Goal: Task Accomplishment & Management: Manage account settings

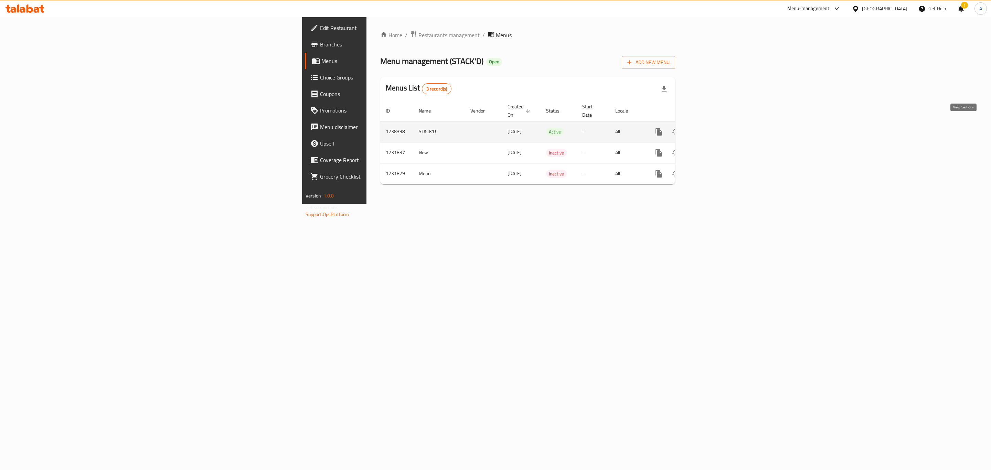
click at [717, 130] on link "enhanced table" at bounding box center [708, 132] width 17 height 17
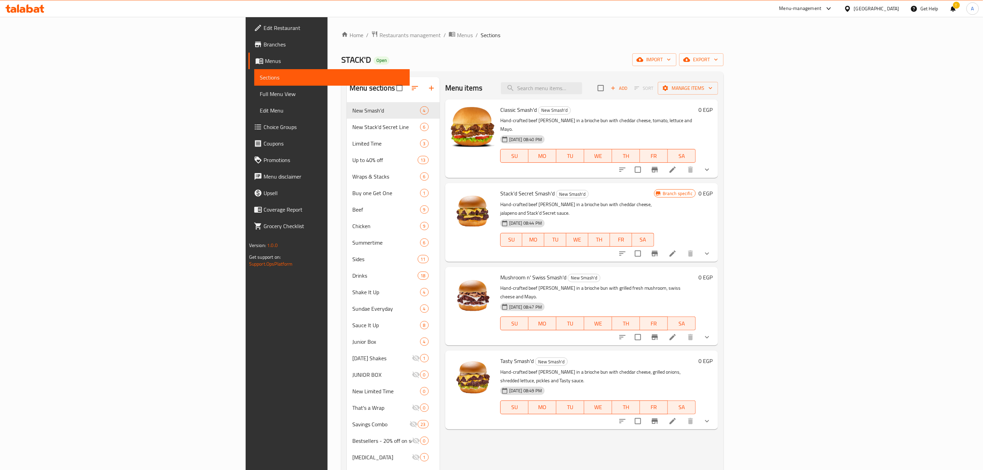
click at [634, 82] on div "Menu items Add Sort Manage items" at bounding box center [581, 88] width 273 height 22
click at [582, 87] on input "search" at bounding box center [541, 88] width 81 height 12
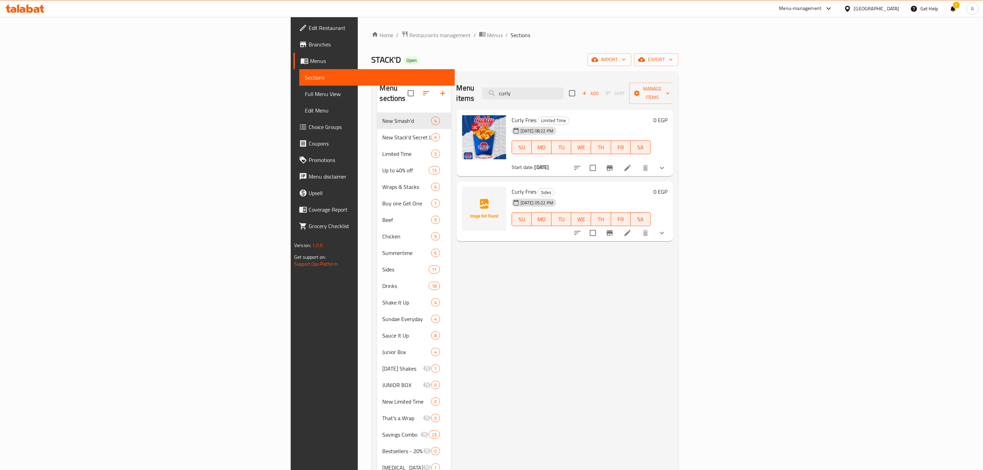
type input "curly"
click at [666, 164] on icon "show more" at bounding box center [662, 168] width 8 height 8
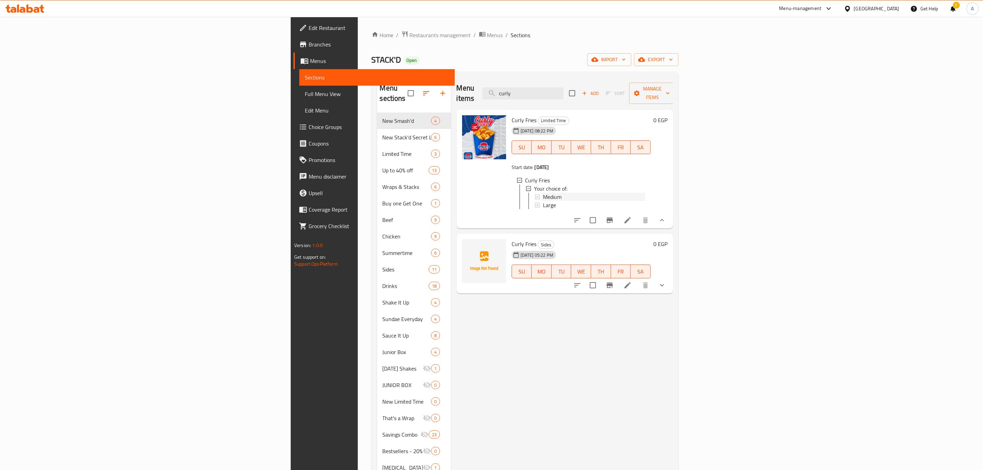
click at [543, 193] on span "Medium" at bounding box center [552, 197] width 19 height 8
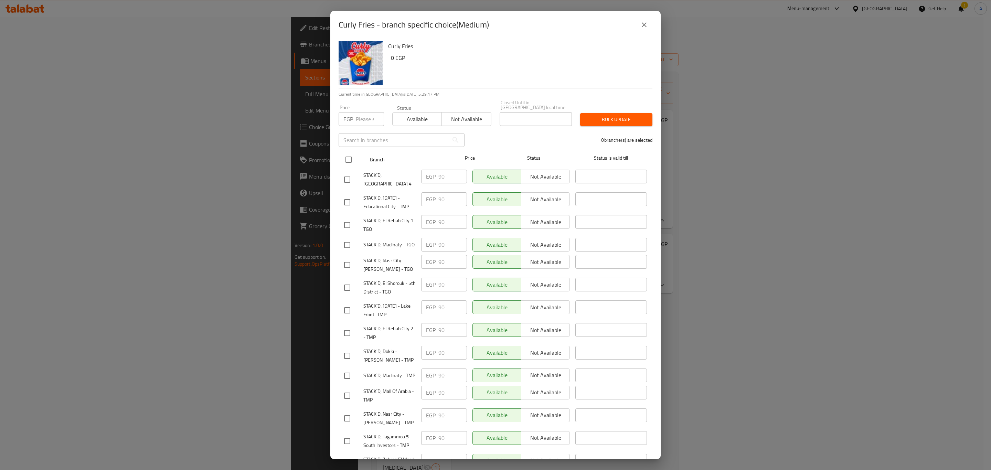
click at [349, 152] on input "checkbox" at bounding box center [348, 159] width 14 height 14
checkbox input "true"
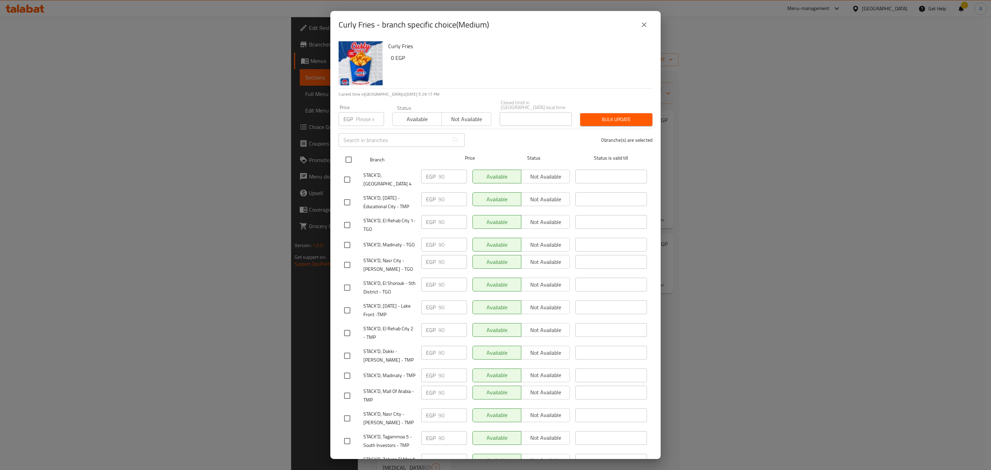
checkbox input "true"
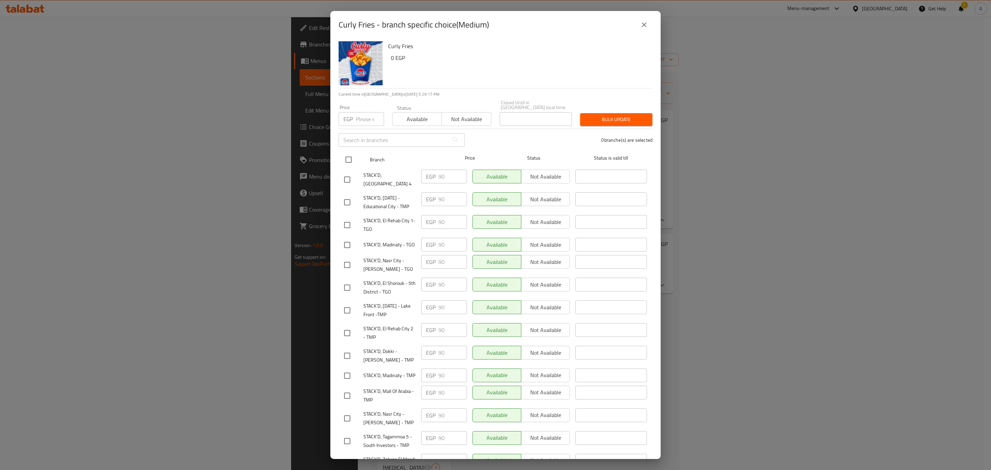
checkbox input "true"
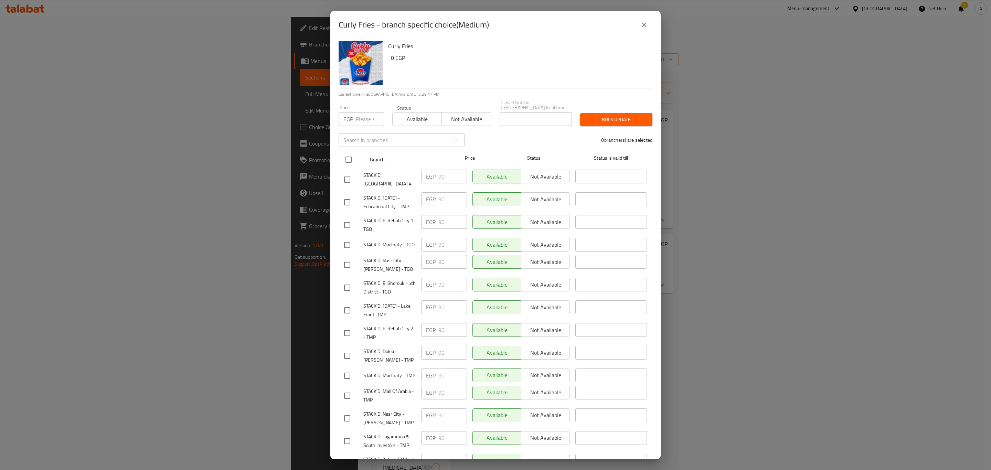
checkbox input "true"
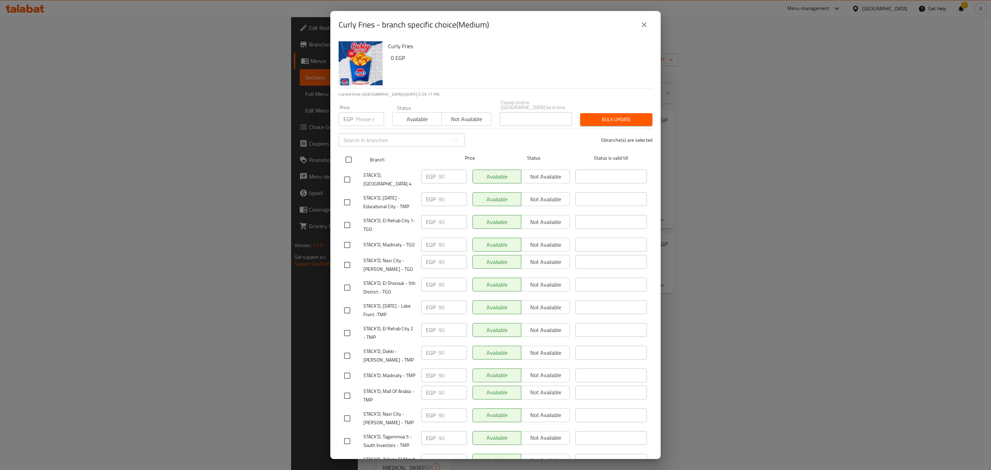
checkbox input "true"
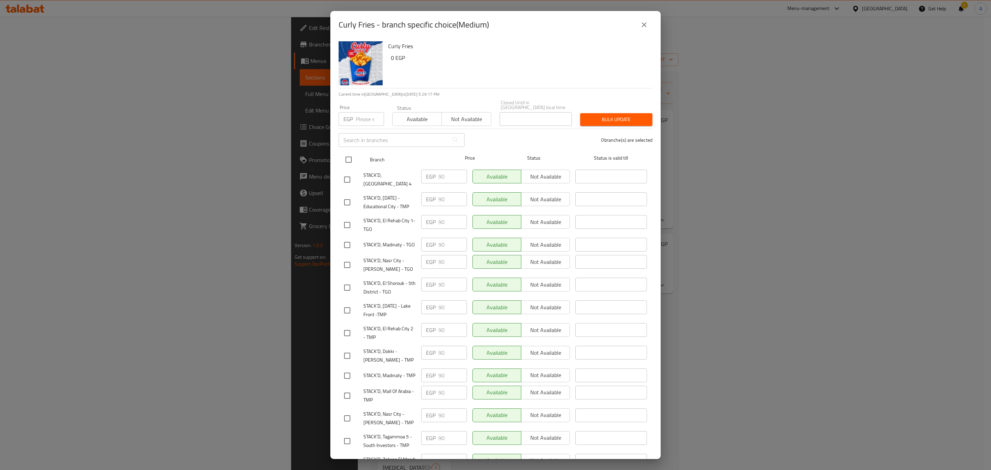
checkbox input "true"
click at [361, 114] on input "number" at bounding box center [370, 119] width 28 height 14
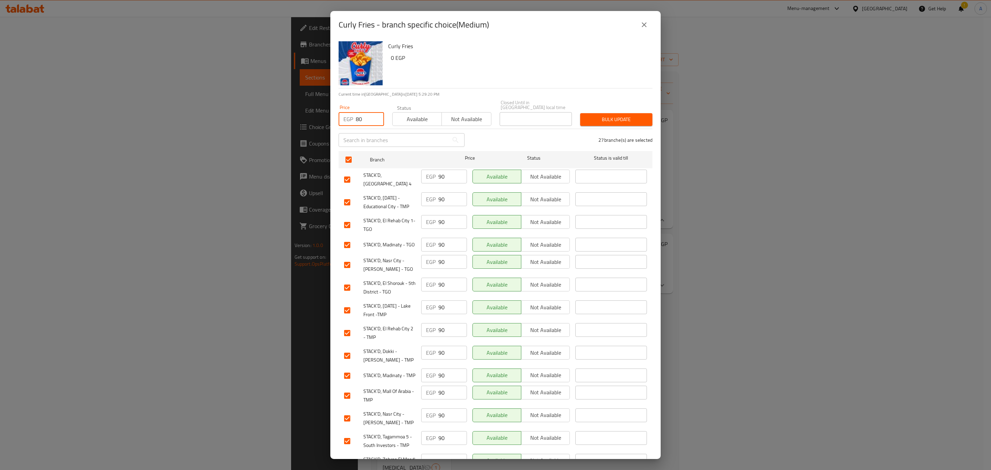
type input "80"
click at [627, 115] on span "Bulk update" at bounding box center [616, 119] width 61 height 9
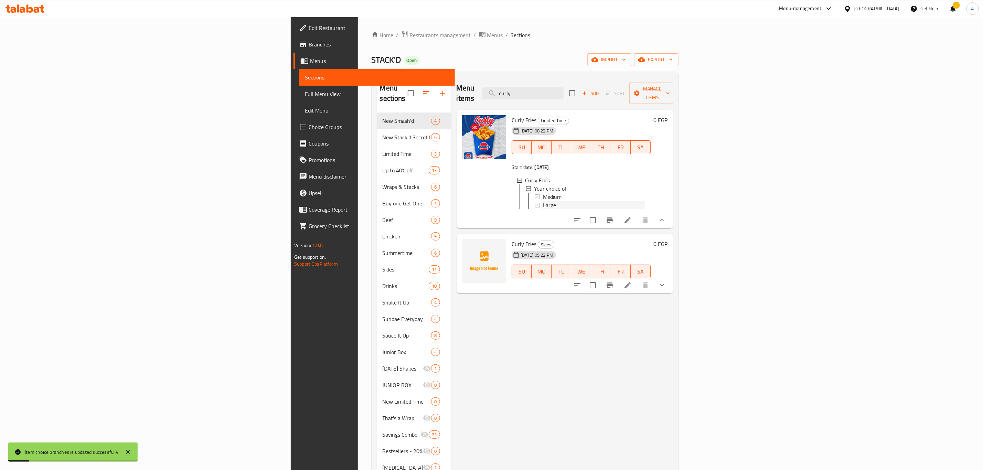
click at [543, 201] on span "Large" at bounding box center [549, 205] width 13 height 8
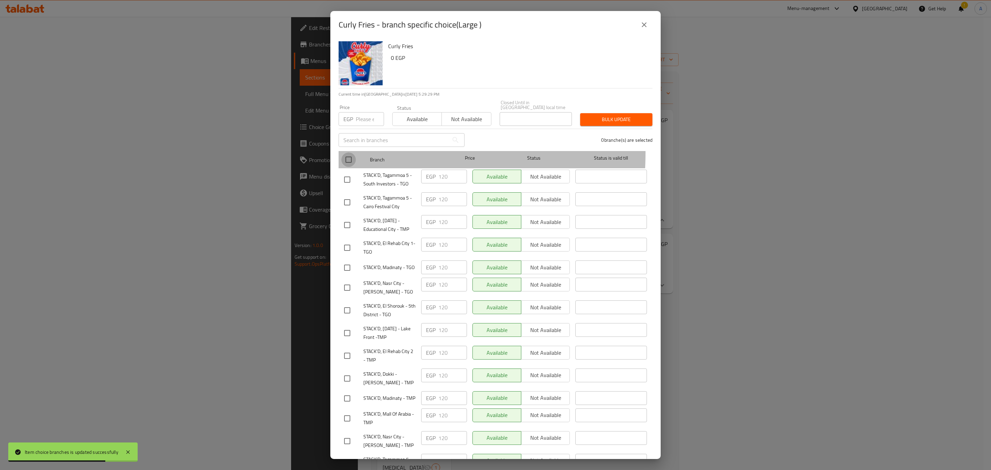
click at [350, 152] on input "checkbox" at bounding box center [348, 159] width 14 height 14
checkbox input "true"
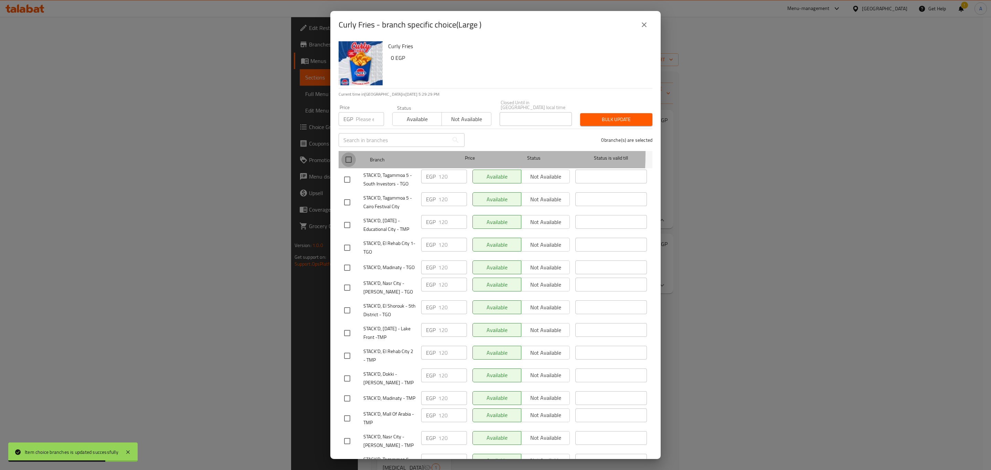
checkbox input "true"
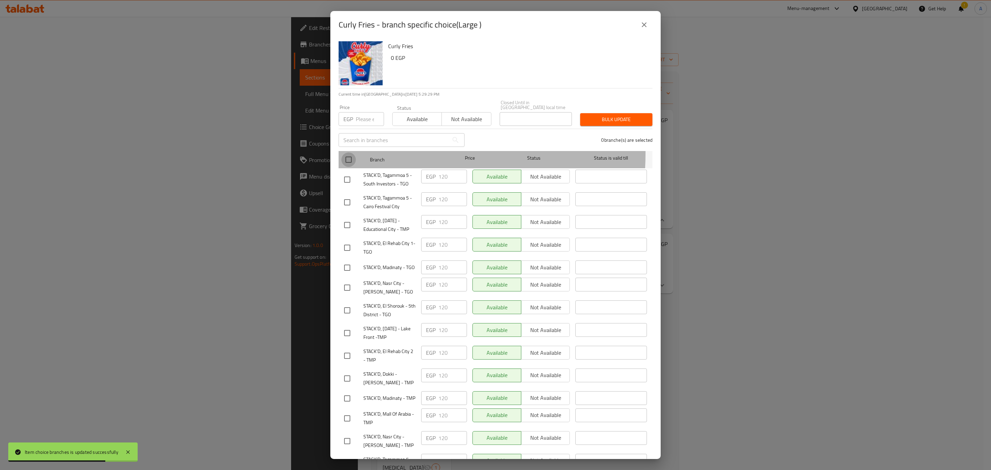
checkbox input "true"
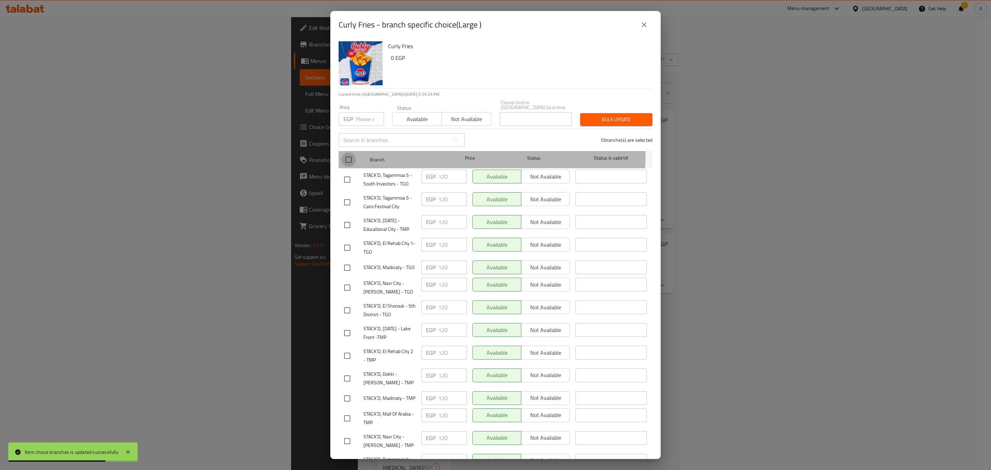
checkbox input "true"
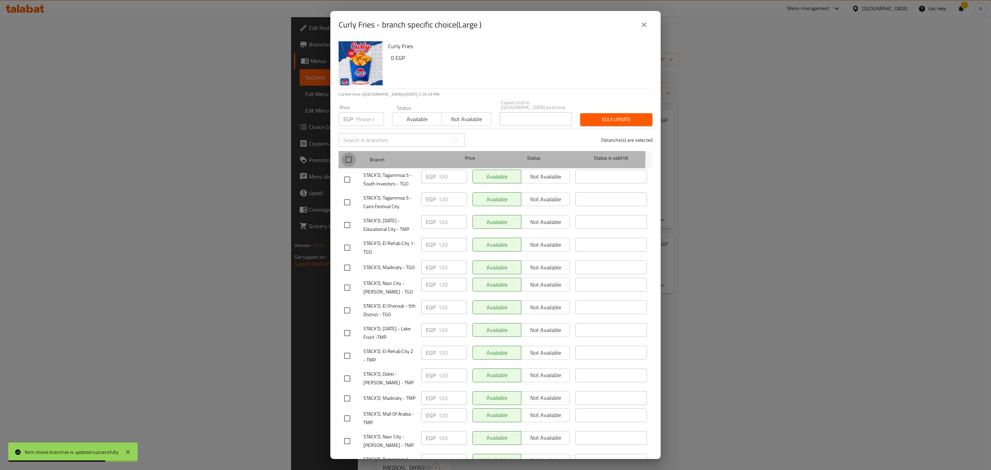
checkbox input "true"
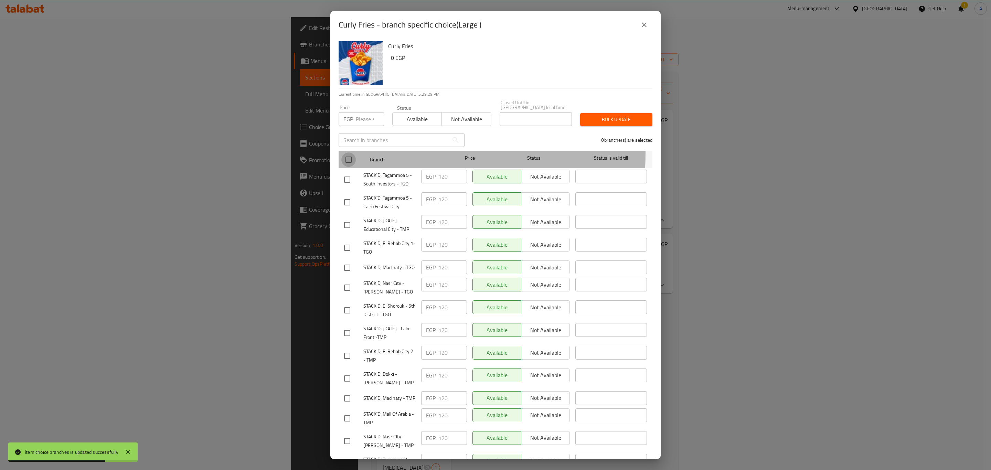
checkbox input "true"
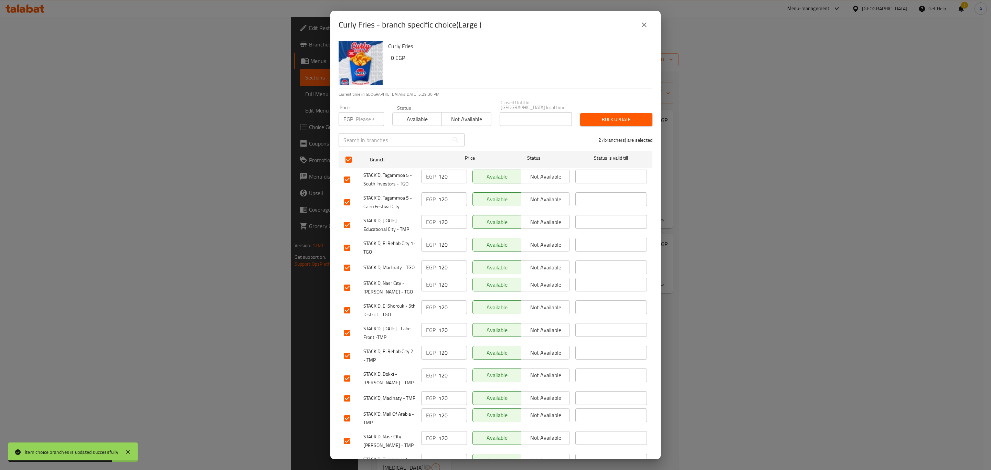
click at [364, 120] on input "number" at bounding box center [370, 119] width 28 height 14
type input "110"
click at [616, 100] on div "Price EGP 110 Price Status Available Not available Closed Until in [GEOGRAPHIC_…" at bounding box center [495, 113] width 322 height 34
click at [613, 115] on span "Bulk update" at bounding box center [616, 119] width 61 height 9
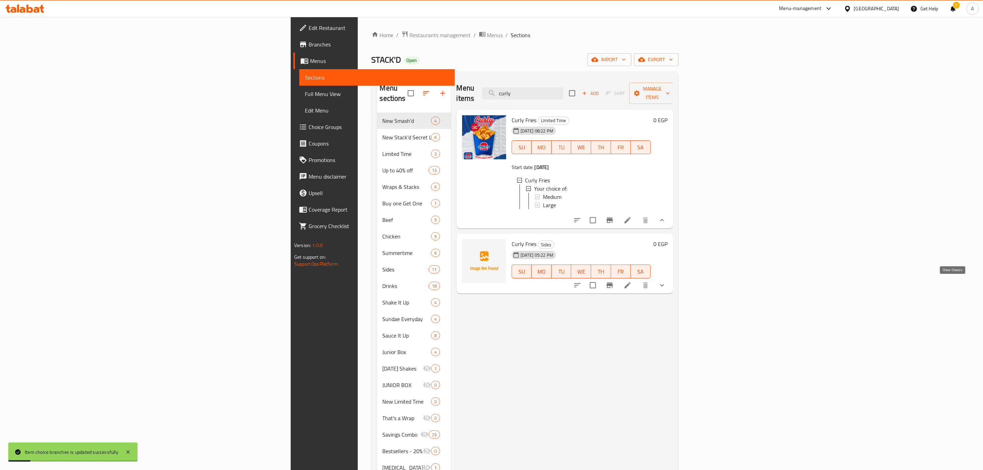
click at [666, 282] on icon "show more" at bounding box center [662, 285] width 8 height 8
click at [543, 314] on div "Medium" at bounding box center [594, 314] width 102 height 8
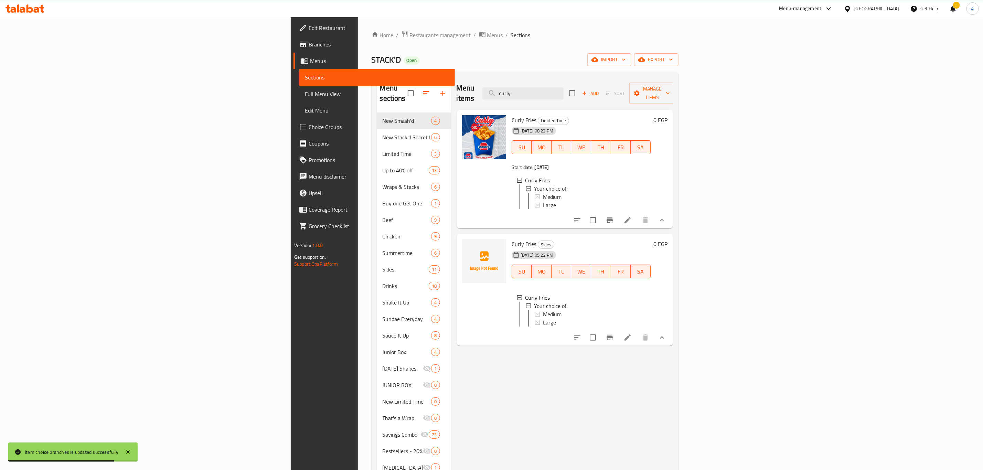
click at [543, 310] on span "Medium" at bounding box center [552, 314] width 19 height 8
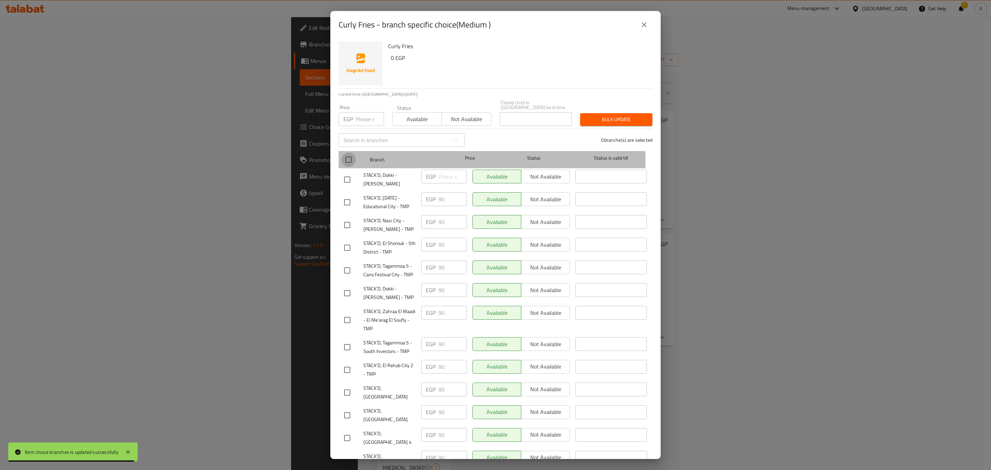
click at [345, 158] on input "checkbox" at bounding box center [348, 159] width 14 height 14
checkbox input "true"
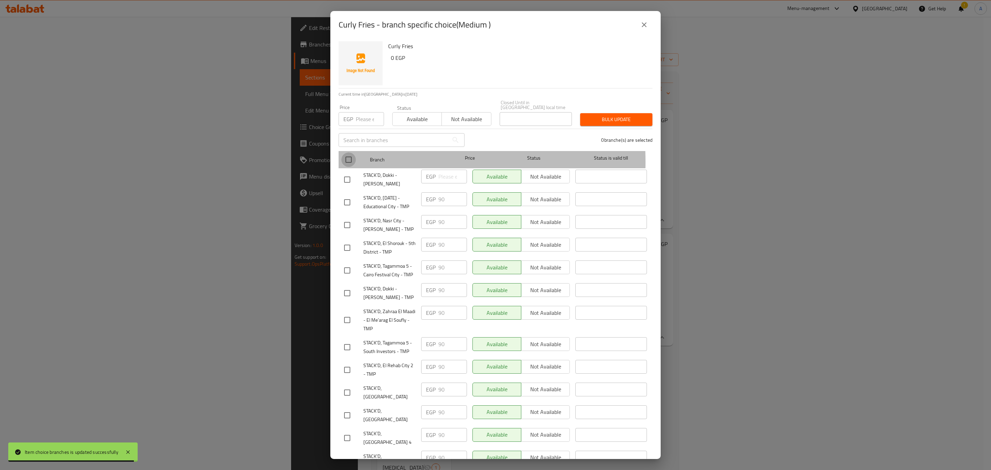
checkbox input "true"
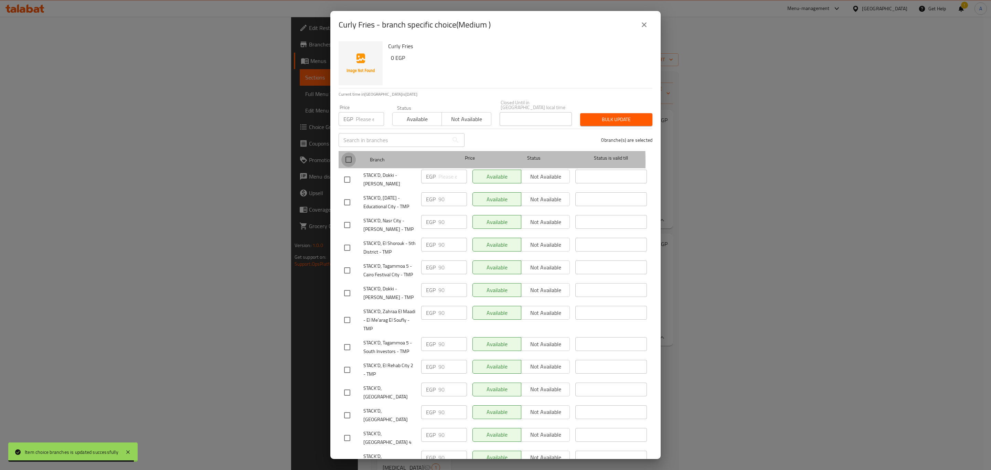
checkbox input "true"
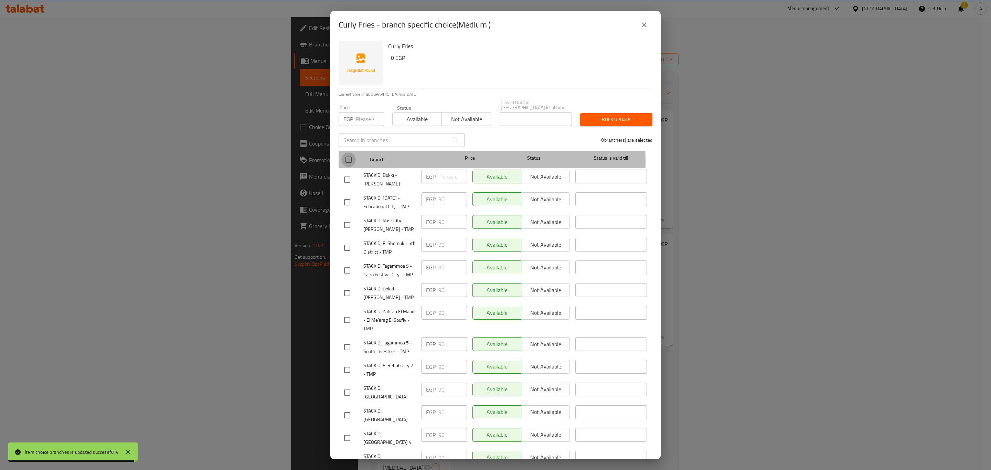
checkbox input "true"
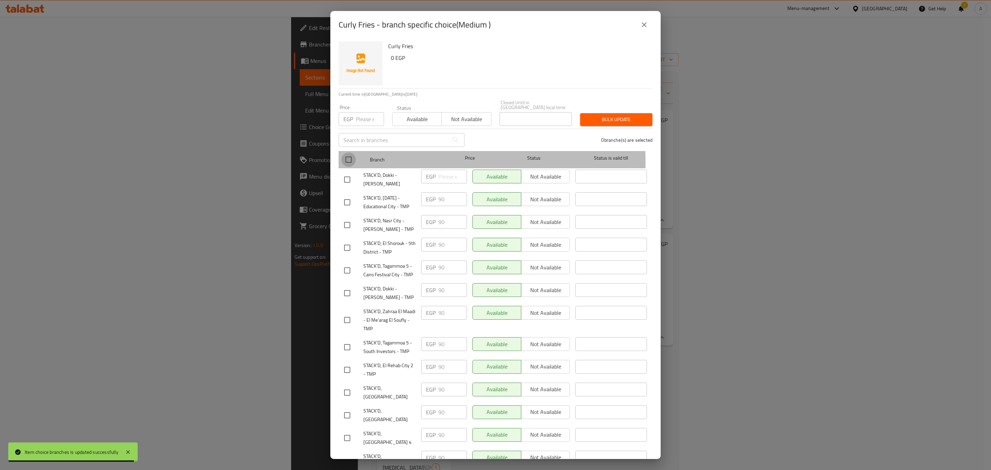
checkbox input "true"
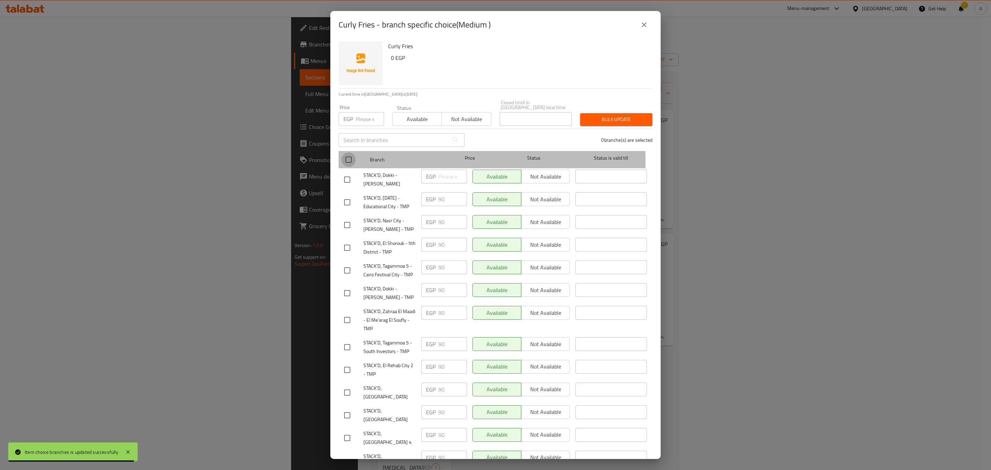
checkbox input "true"
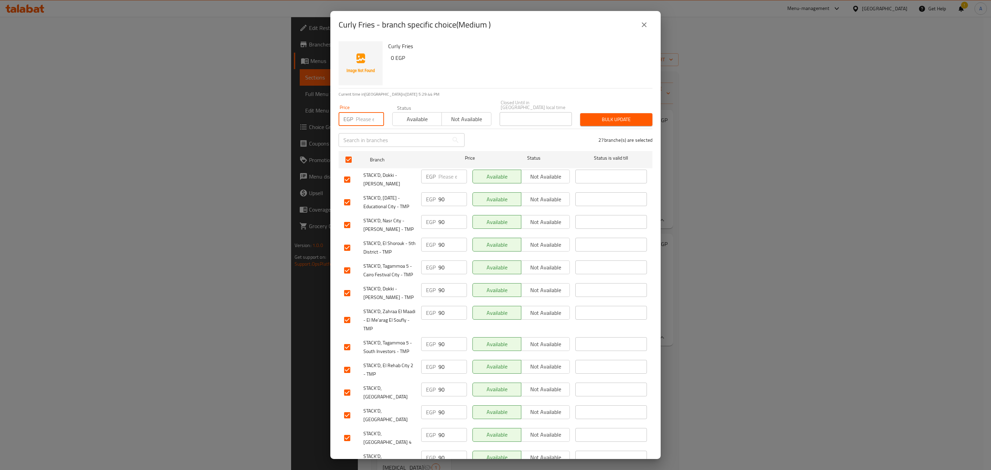
click at [356, 119] on input "number" at bounding box center [370, 119] width 28 height 14
type input "80"
click at [612, 116] on span "Bulk update" at bounding box center [616, 119] width 61 height 9
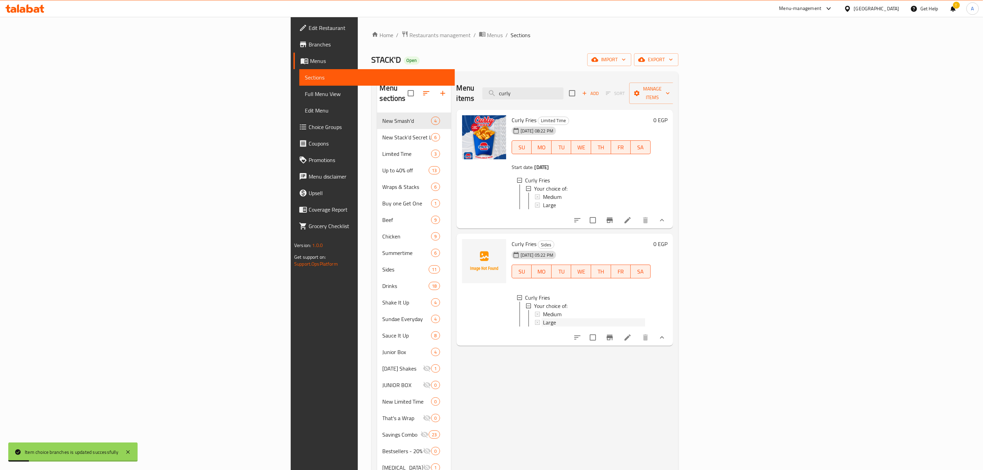
click at [543, 318] on span "Large" at bounding box center [549, 322] width 13 height 8
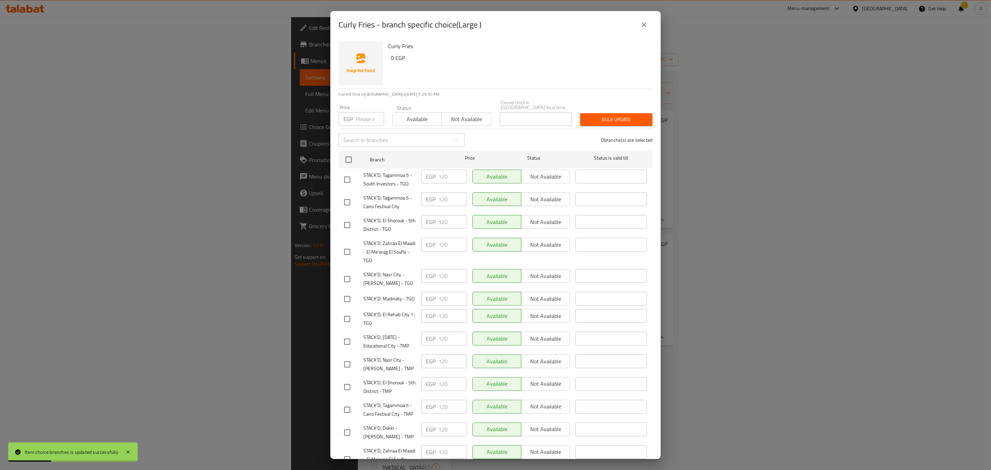
drag, startPoint x: 345, startPoint y: 153, endPoint x: 354, endPoint y: 132, distance: 22.6
click at [345, 152] on input "checkbox" at bounding box center [348, 159] width 14 height 14
checkbox input "true"
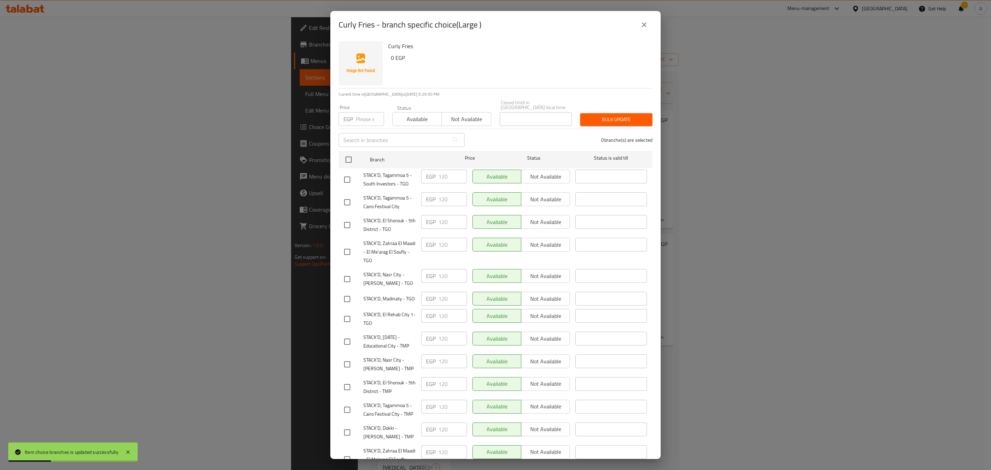
checkbox input "true"
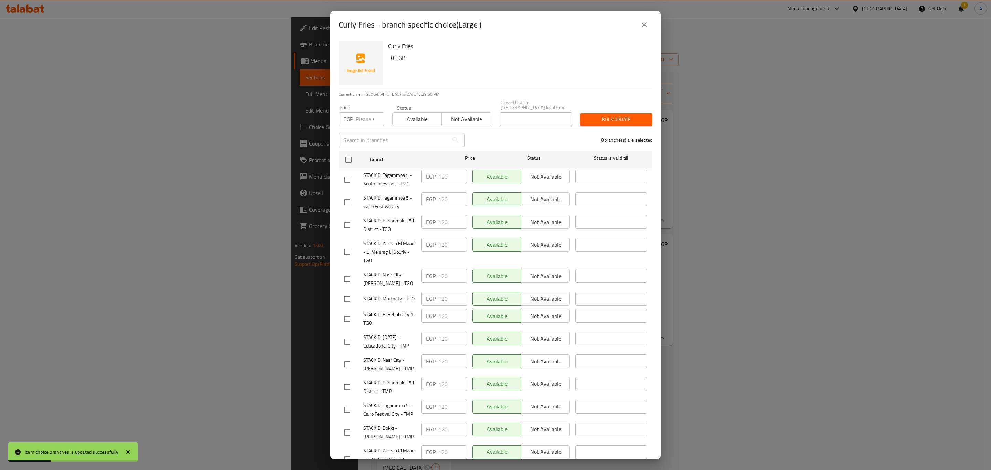
checkbox input "true"
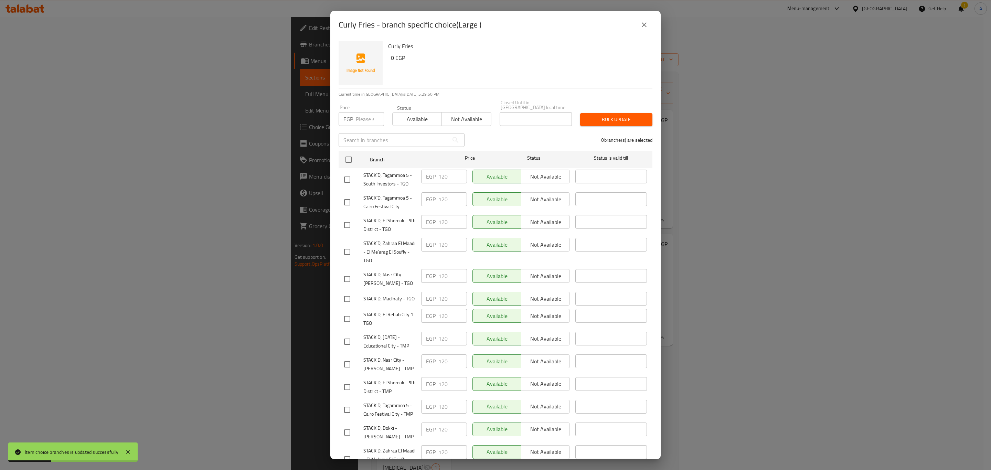
checkbox input "true"
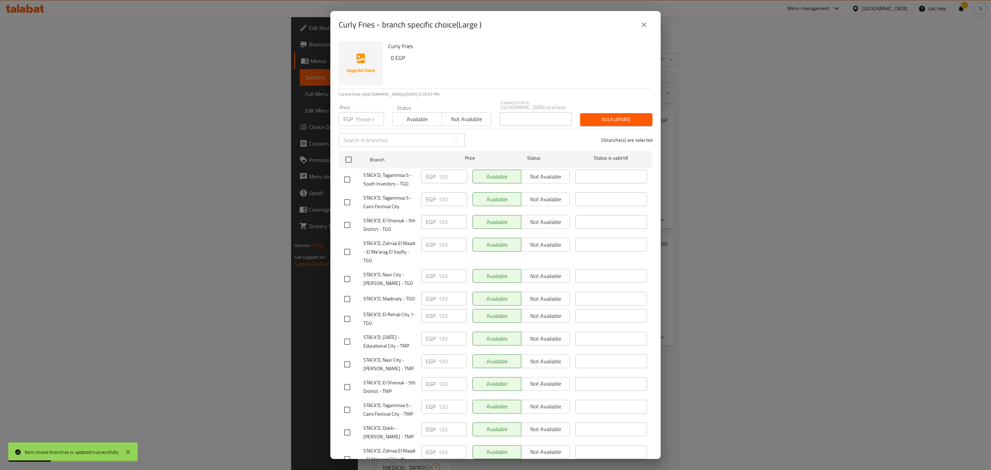
checkbox input "true"
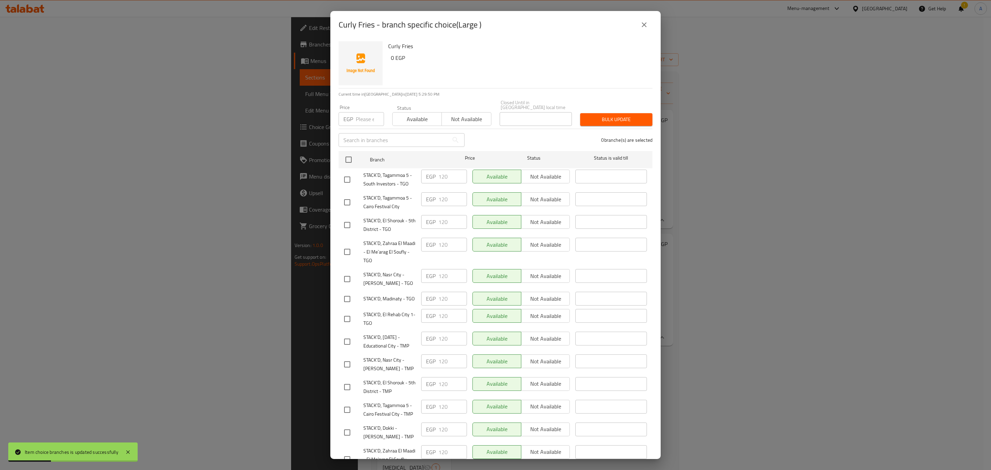
checkbox input "true"
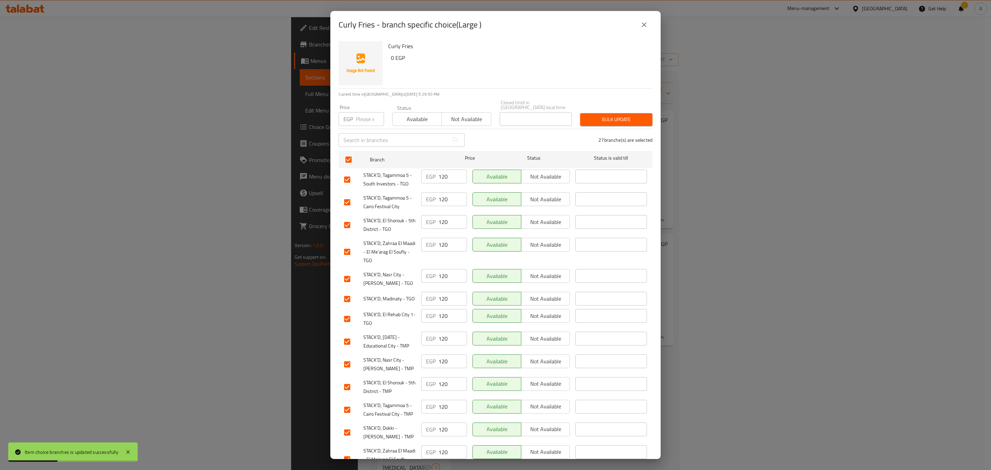
click at [361, 113] on input "number" at bounding box center [370, 119] width 28 height 14
type input "110"
click at [623, 115] on span "Bulk update" at bounding box center [616, 119] width 61 height 9
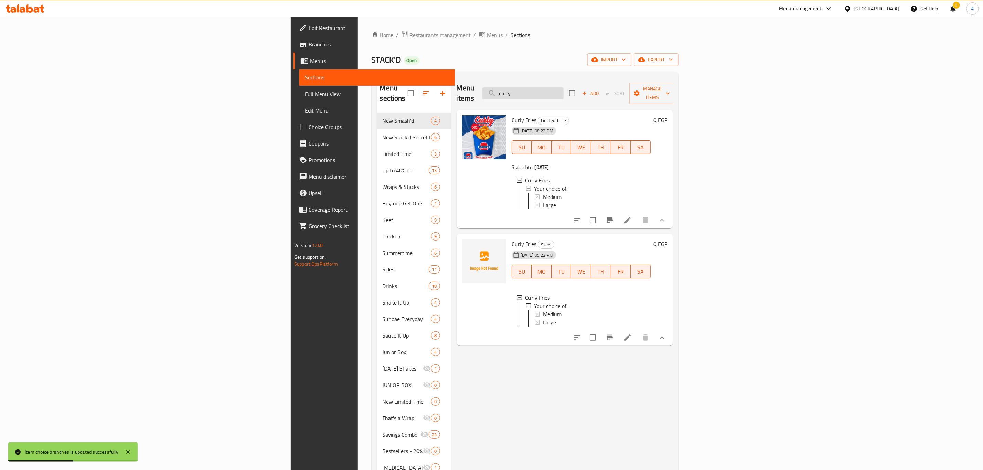
click at [564, 92] on input "curly" at bounding box center [522, 93] width 81 height 12
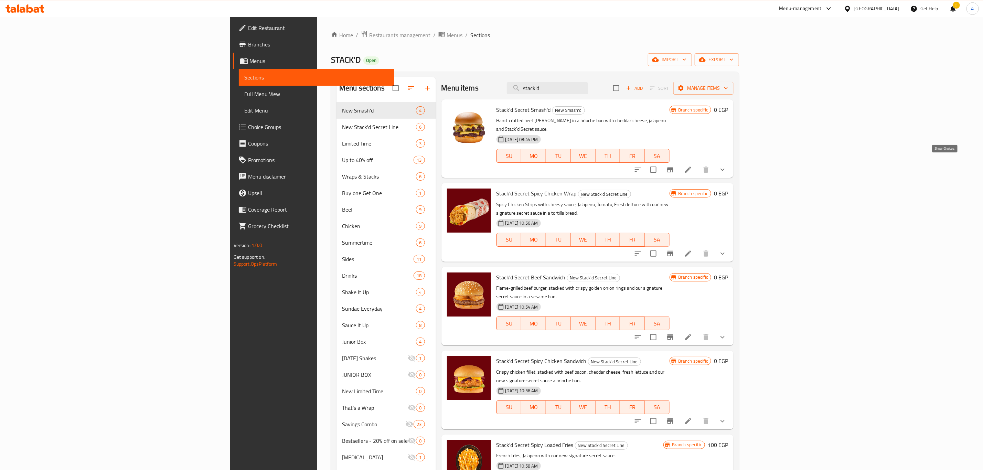
type input "stack'd"
click at [727, 166] on icon "show more" at bounding box center [723, 170] width 8 height 8
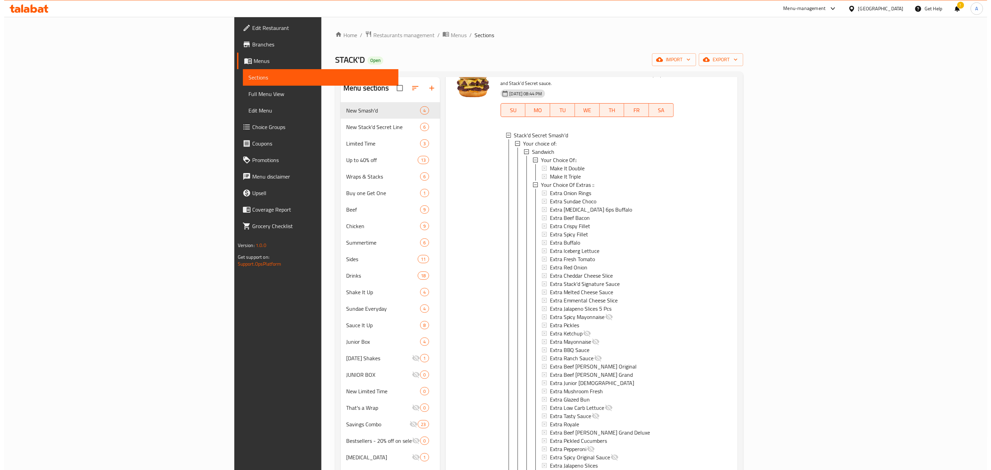
scroll to position [45, 0]
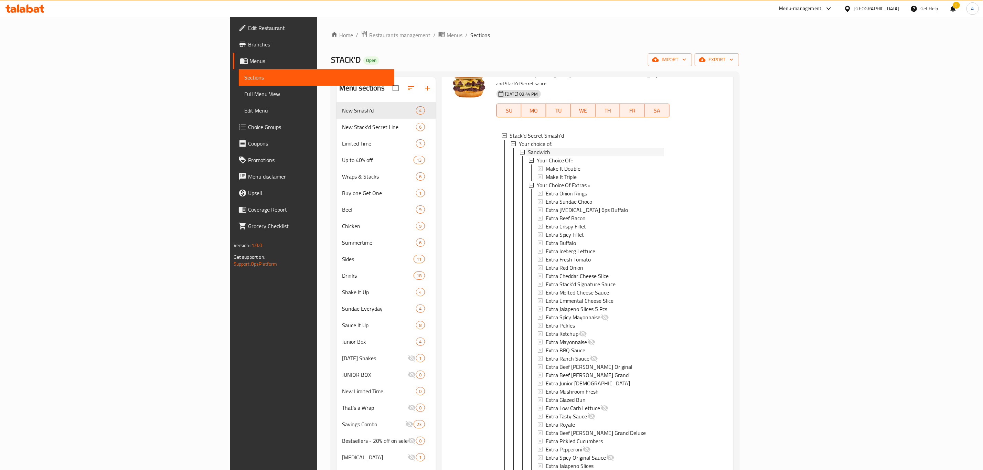
click at [528, 148] on div "Sandwich" at bounding box center [596, 152] width 136 height 8
click at [528, 156] on span "Medium Combo" at bounding box center [546, 160] width 36 height 8
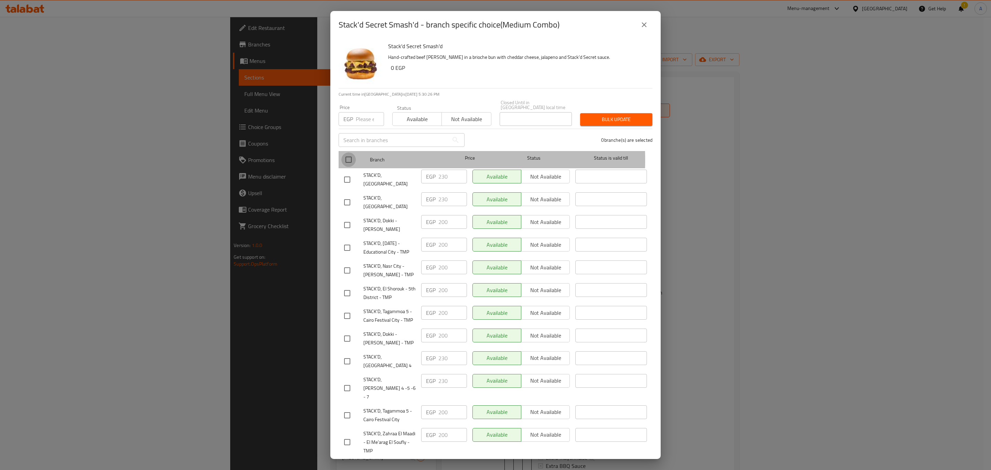
click at [348, 155] on input "checkbox" at bounding box center [348, 159] width 14 height 14
checkbox input "true"
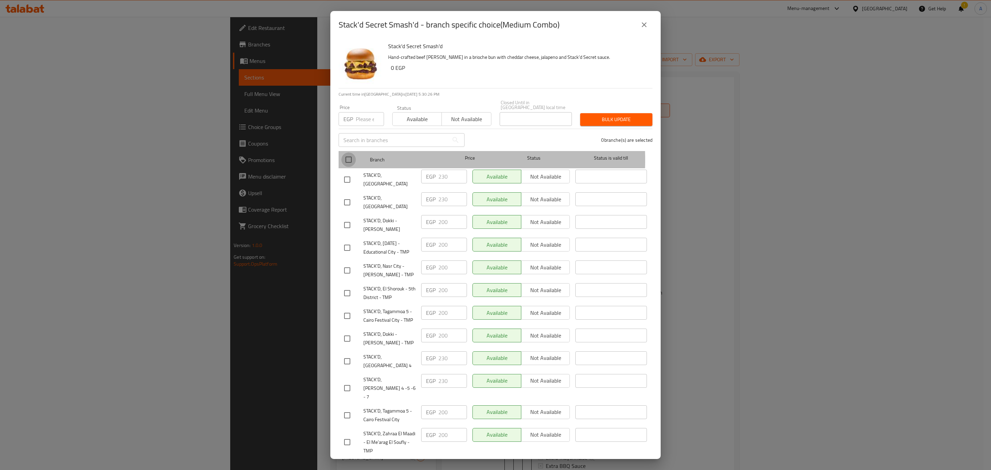
checkbox input "true"
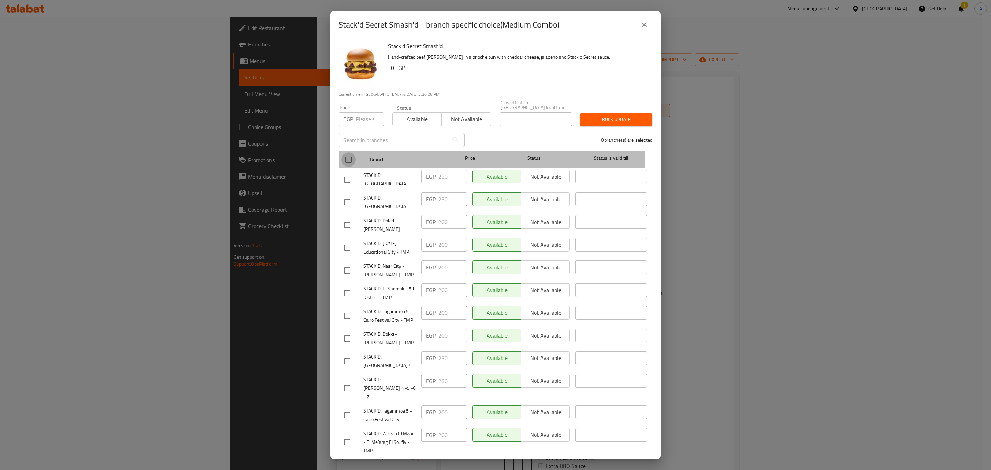
checkbox input "true"
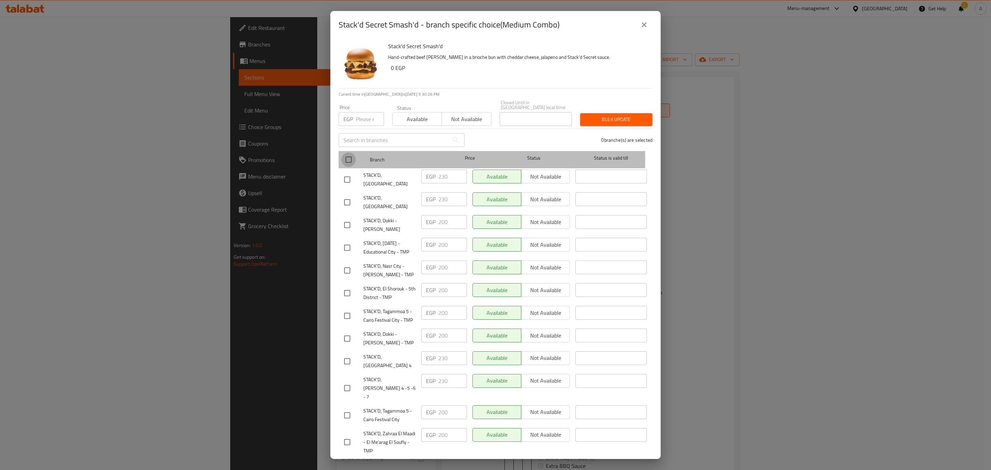
checkbox input "true"
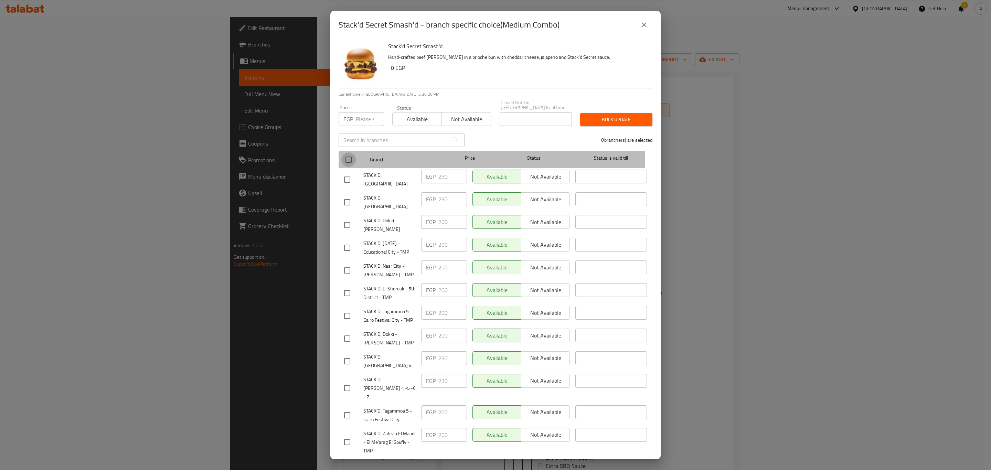
checkbox input "true"
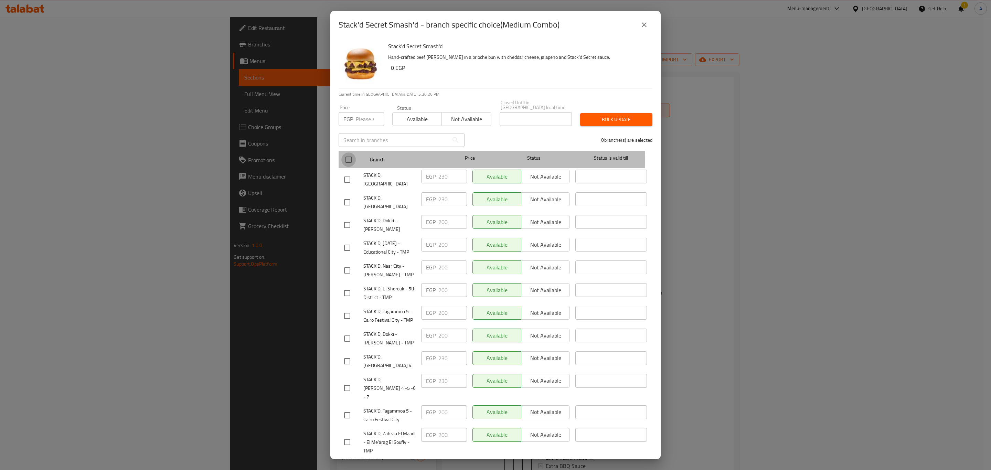
checkbox input "true"
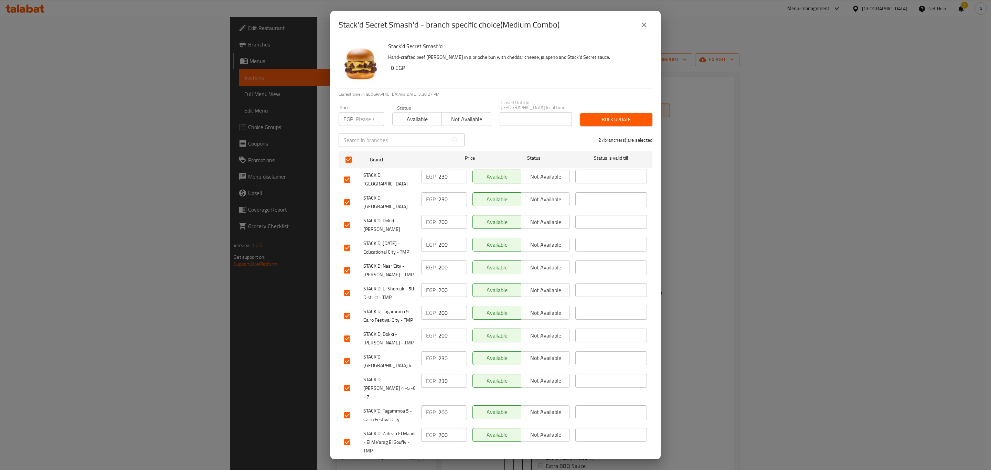
click at [349, 172] on input "checkbox" at bounding box center [347, 179] width 14 height 14
checkbox input "false"
click at [347, 195] on input "checkbox" at bounding box center [347, 202] width 14 height 14
checkbox input "false"
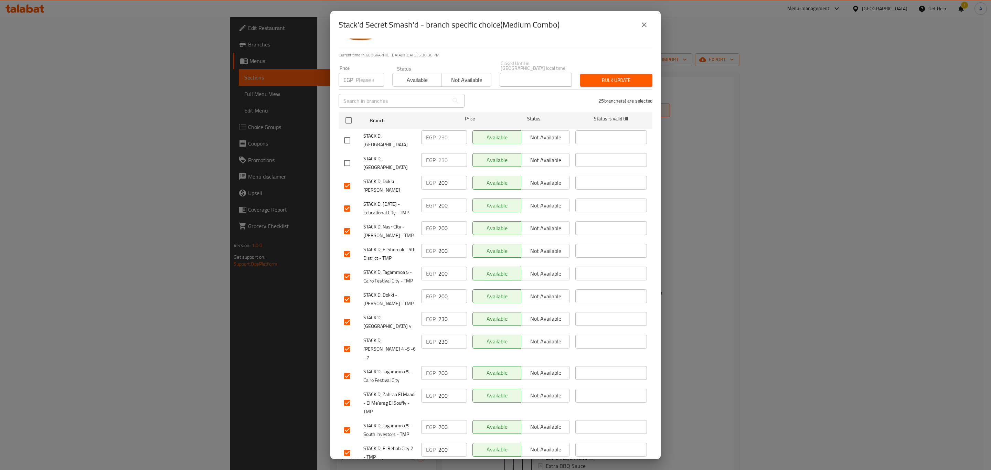
scroll to position [40, 0]
click at [349, 341] on input "checkbox" at bounding box center [347, 348] width 14 height 14
checkbox input "false"
click at [345, 315] on input "checkbox" at bounding box center [347, 322] width 14 height 14
checkbox input "false"
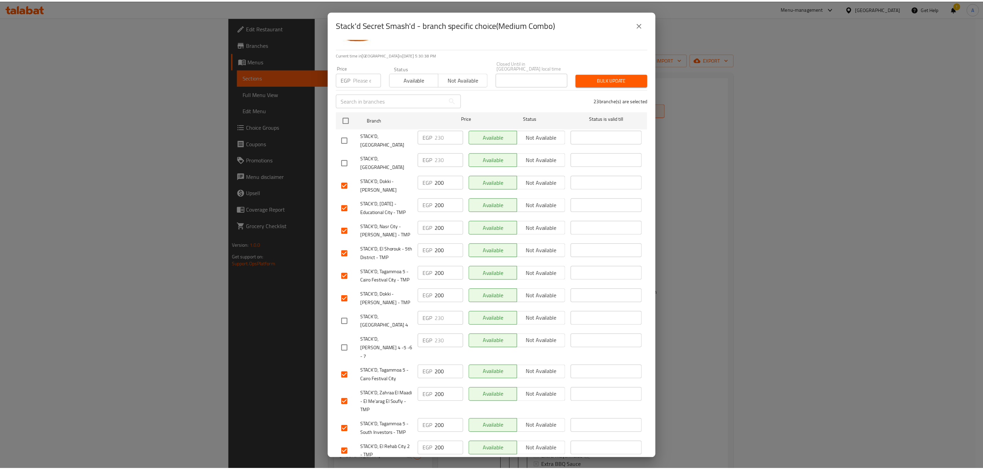
scroll to position [0, 0]
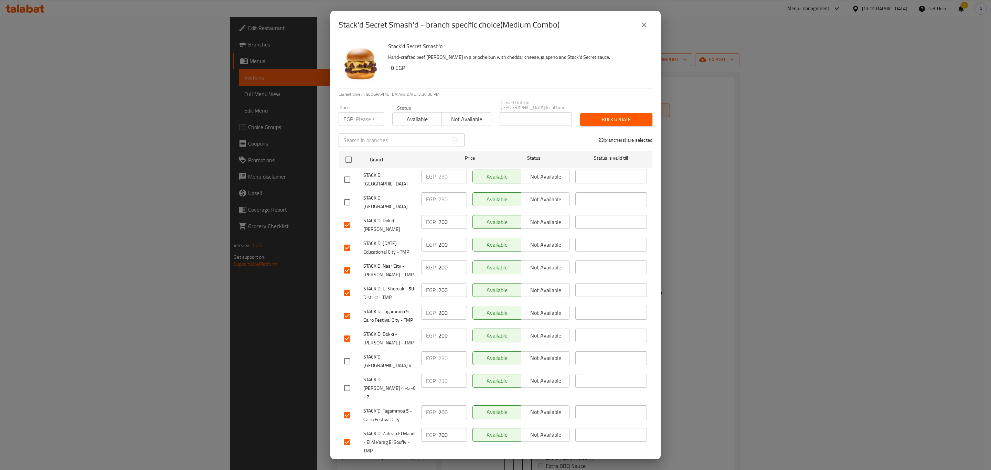
click at [360, 119] on input "number" at bounding box center [370, 119] width 28 height 14
type input "210"
click at [629, 115] on span "Bulk update" at bounding box center [616, 119] width 61 height 9
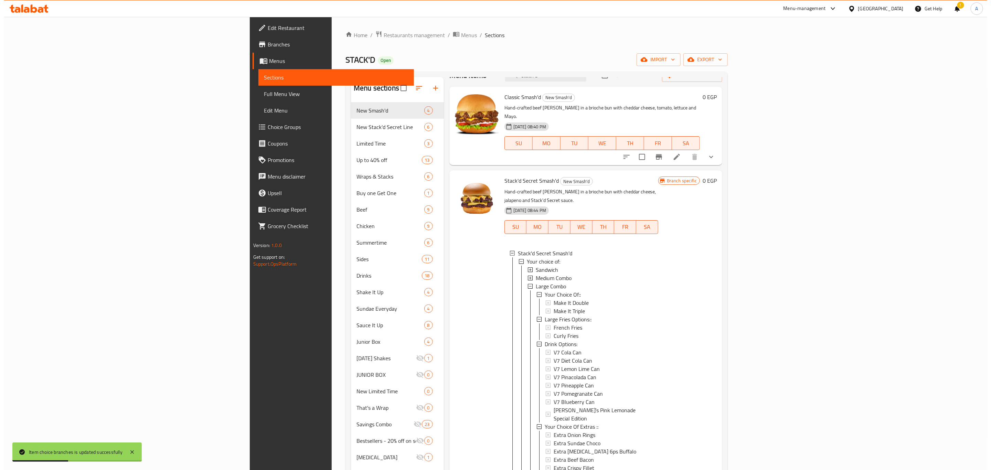
scroll to position [11, 0]
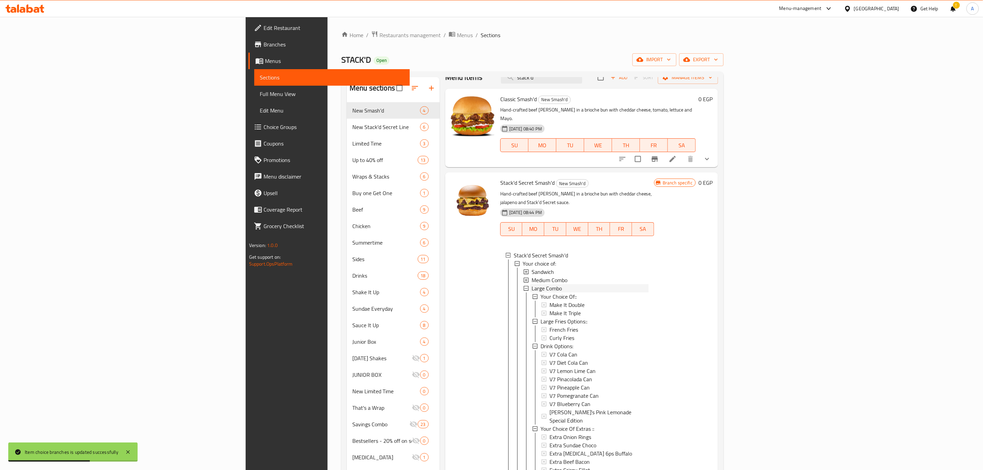
click at [532, 284] on span "Large Combo" at bounding box center [547, 288] width 30 height 8
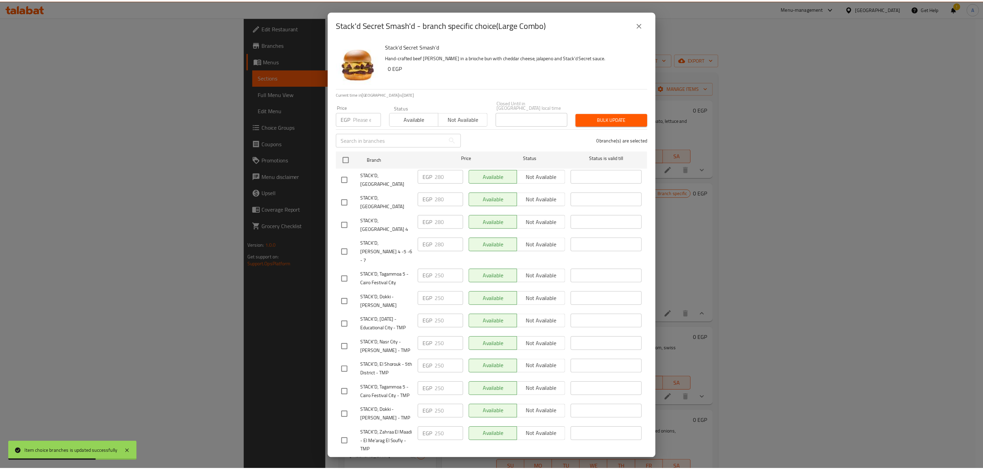
scroll to position [0, 0]
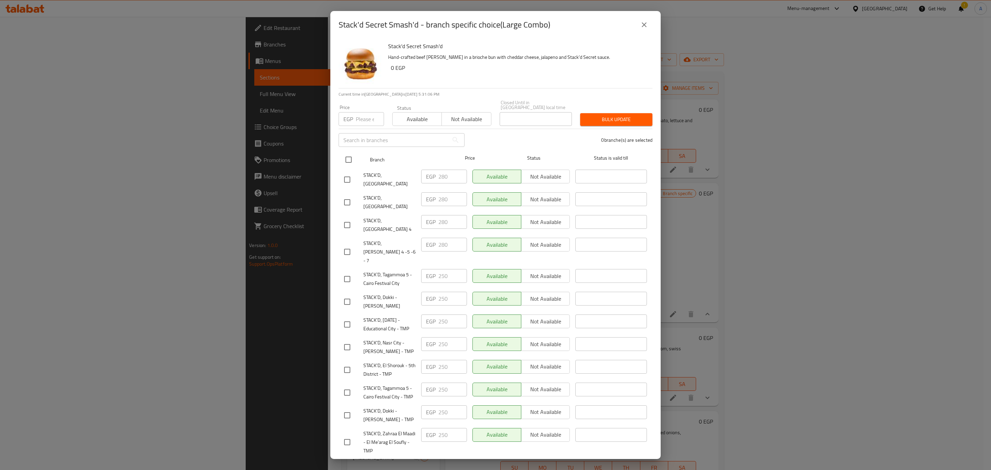
click at [347, 157] on input "checkbox" at bounding box center [348, 159] width 14 height 14
checkbox input "true"
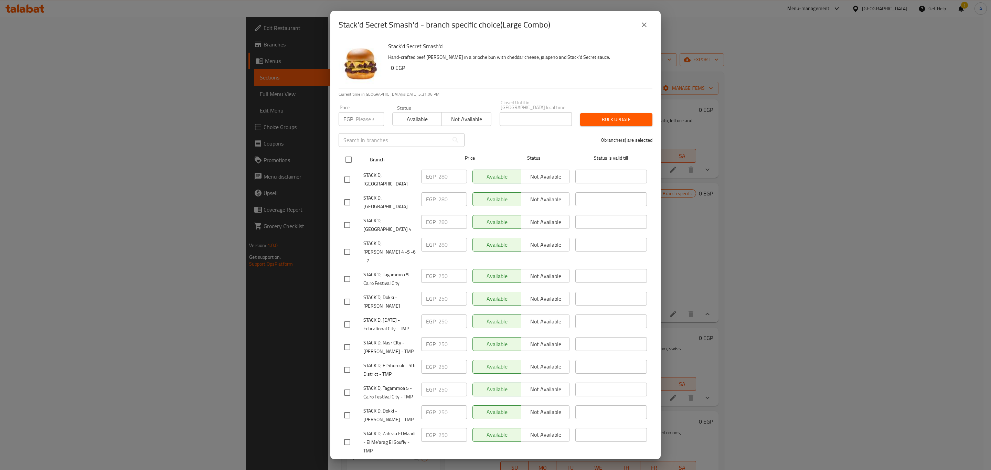
checkbox input "true"
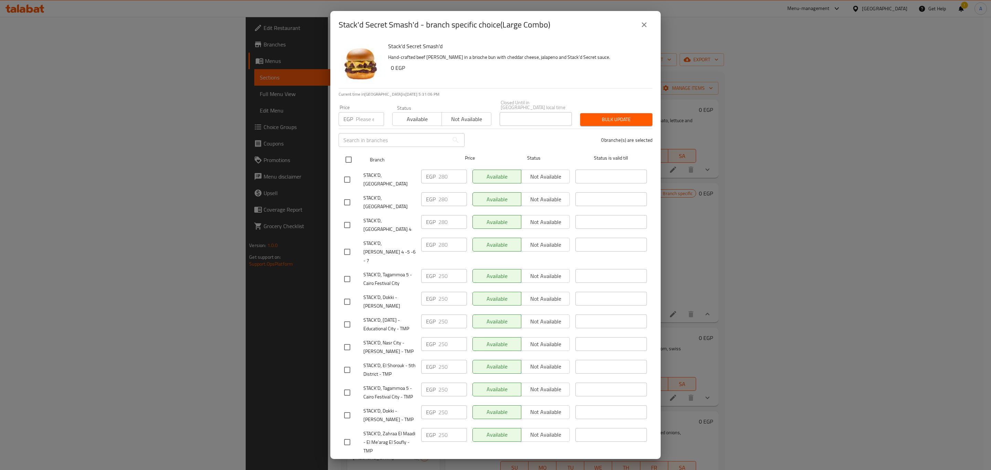
checkbox input "true"
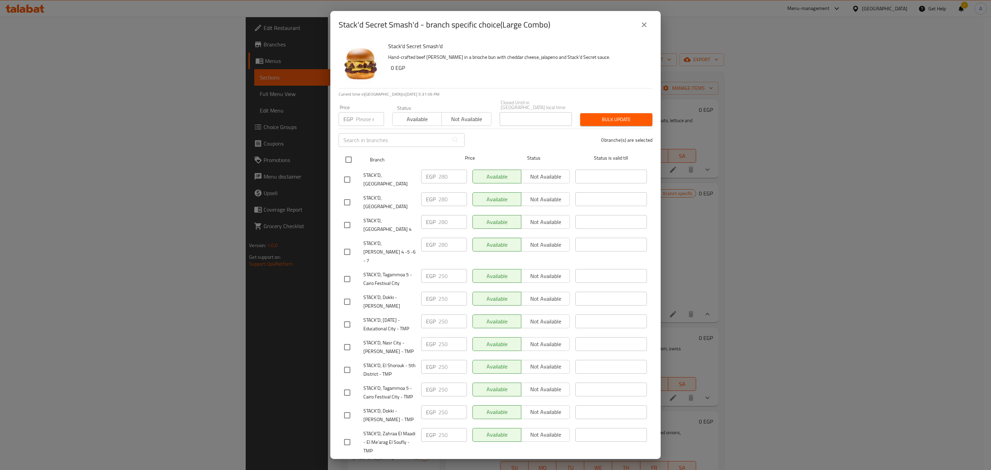
checkbox input "true"
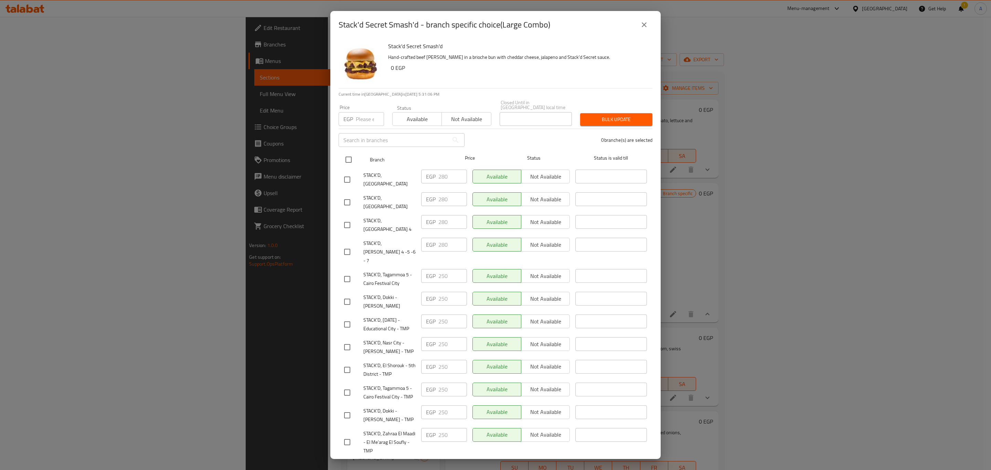
checkbox input "true"
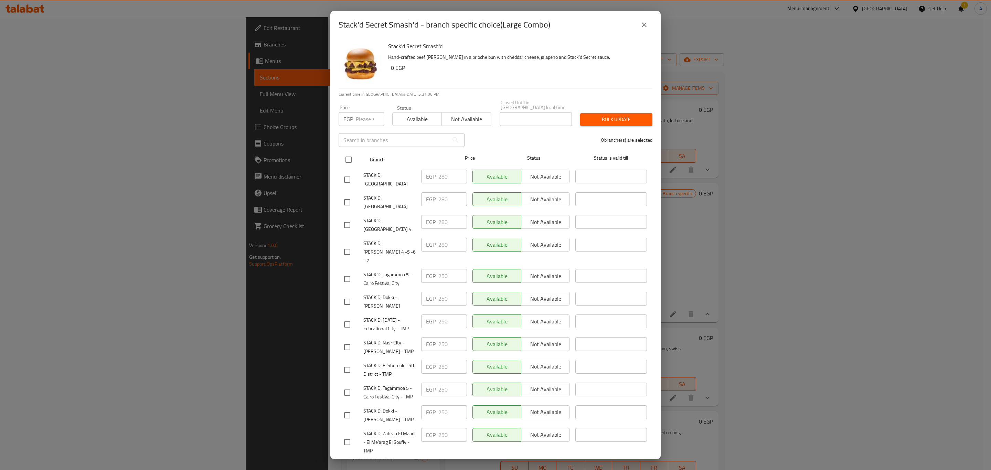
checkbox input "true"
click at [348, 172] on input "checkbox" at bounding box center [347, 179] width 14 height 14
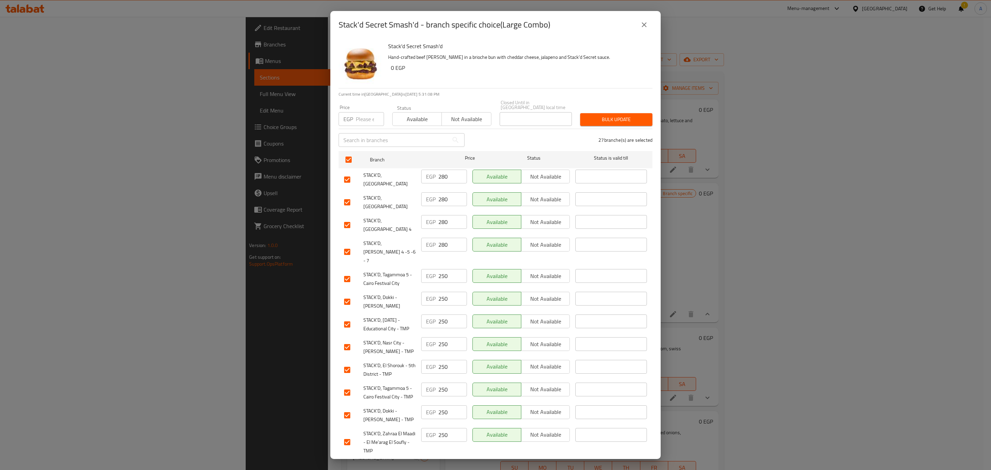
checkbox input "false"
click at [347, 195] on input "checkbox" at bounding box center [347, 202] width 14 height 14
checkbox input "false"
click at [343, 218] on input "checkbox" at bounding box center [347, 225] width 14 height 14
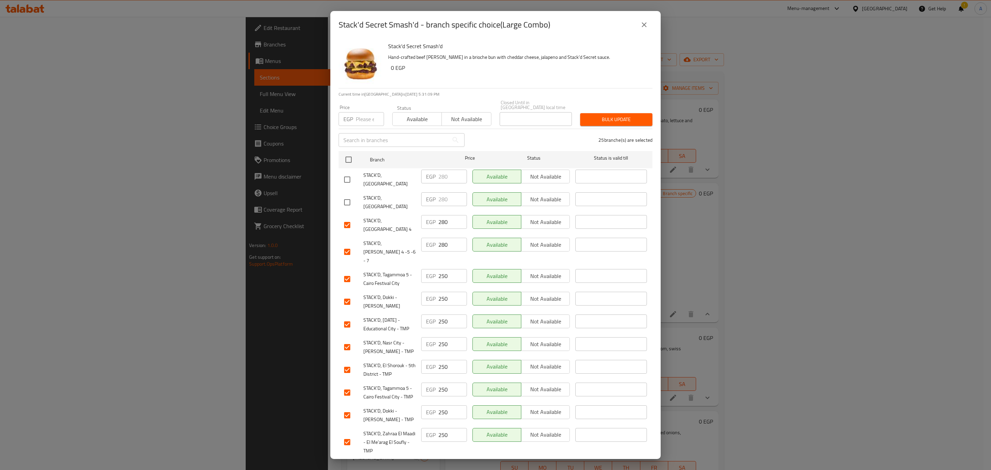
checkbox input "false"
click at [343, 245] on input "checkbox" at bounding box center [347, 252] width 14 height 14
checkbox input "false"
click at [367, 123] on div "Price EGP Price" at bounding box center [361, 115] width 54 height 29
click at [363, 114] on input "number" at bounding box center [370, 119] width 28 height 14
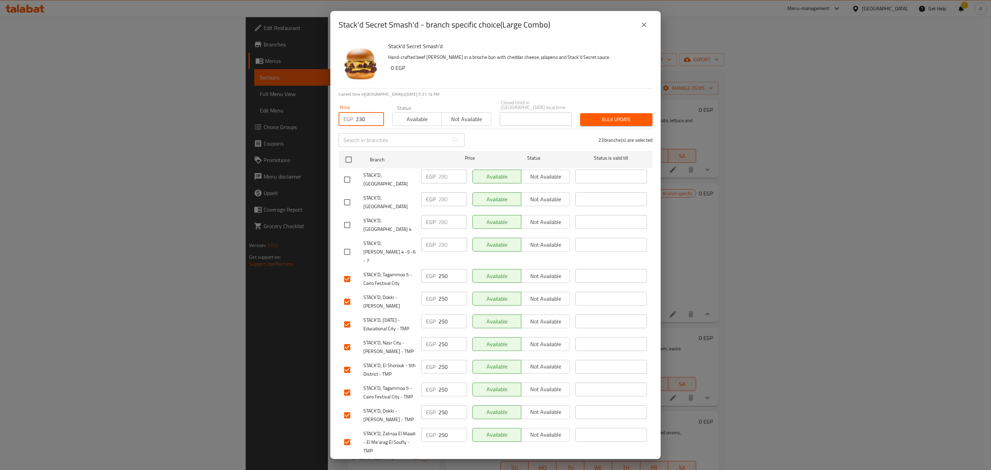
type input "230"
click at [601, 115] on span "Bulk update" at bounding box center [616, 119] width 61 height 9
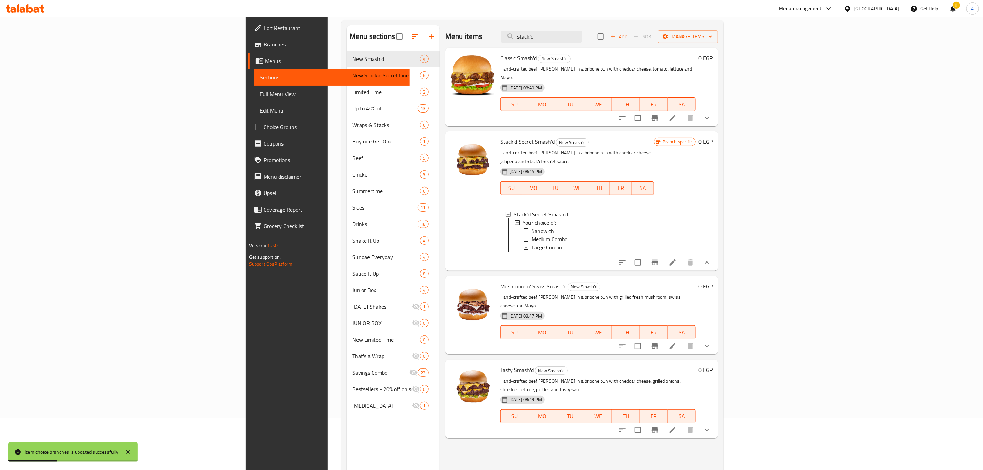
scroll to position [68, 0]
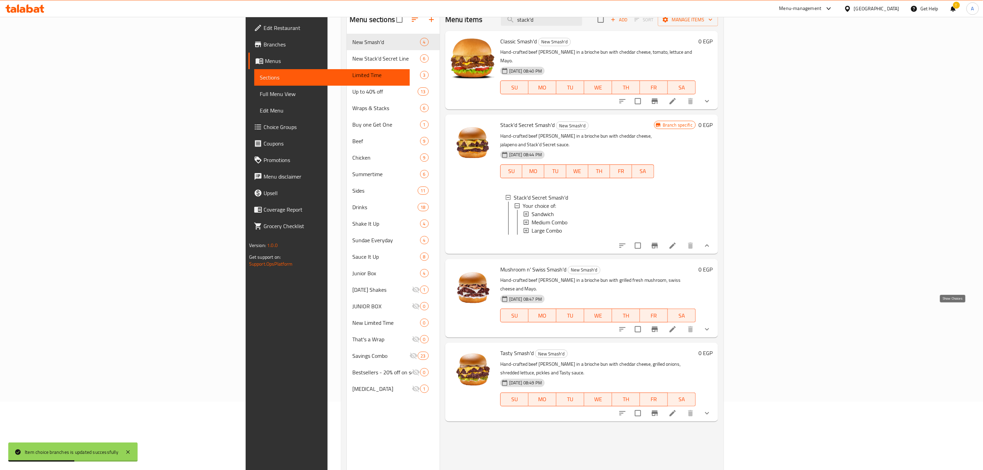
click at [711, 325] on icon "show more" at bounding box center [707, 329] width 8 height 8
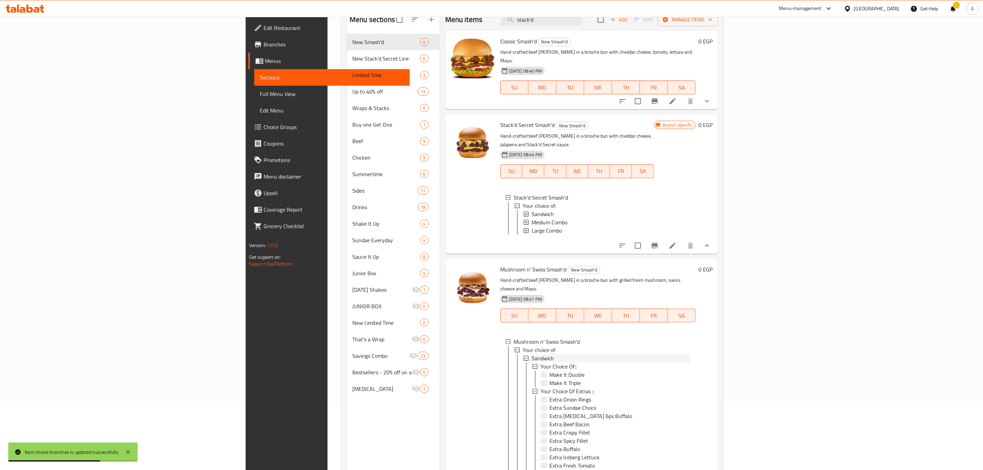
click at [532, 354] on div "Sandwich" at bounding box center [611, 358] width 159 height 8
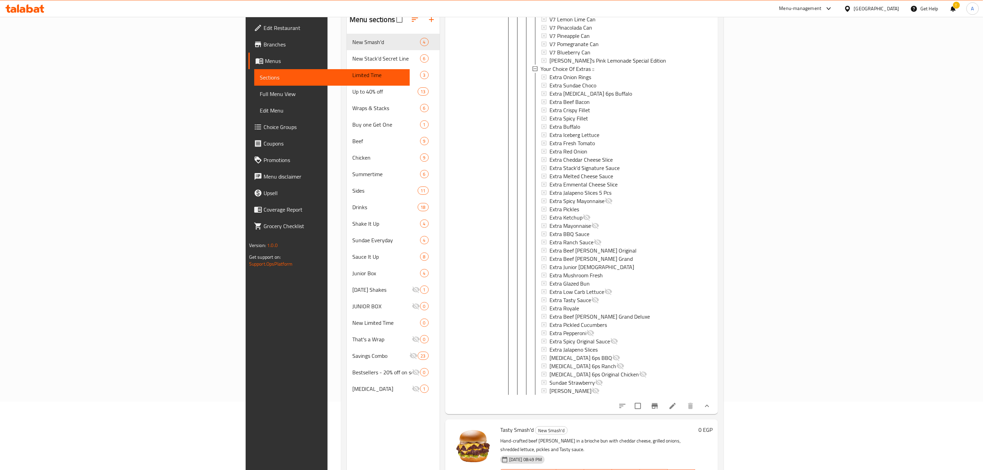
scroll to position [96, 0]
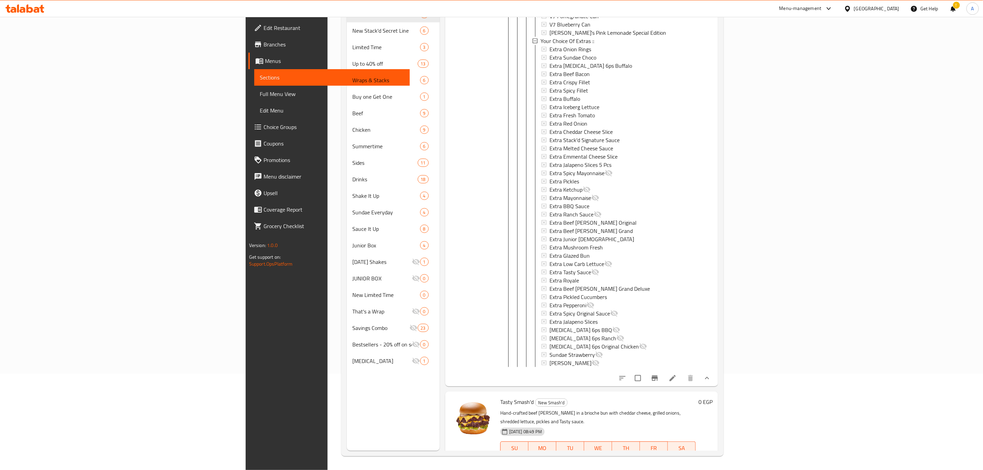
click at [715, 454] on button "show more" at bounding box center [707, 462] width 17 height 17
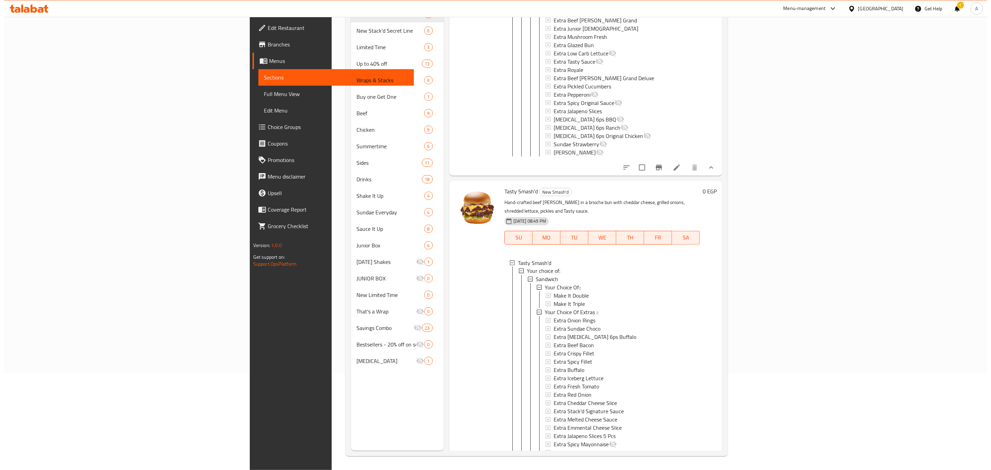
scroll to position [1046, 0]
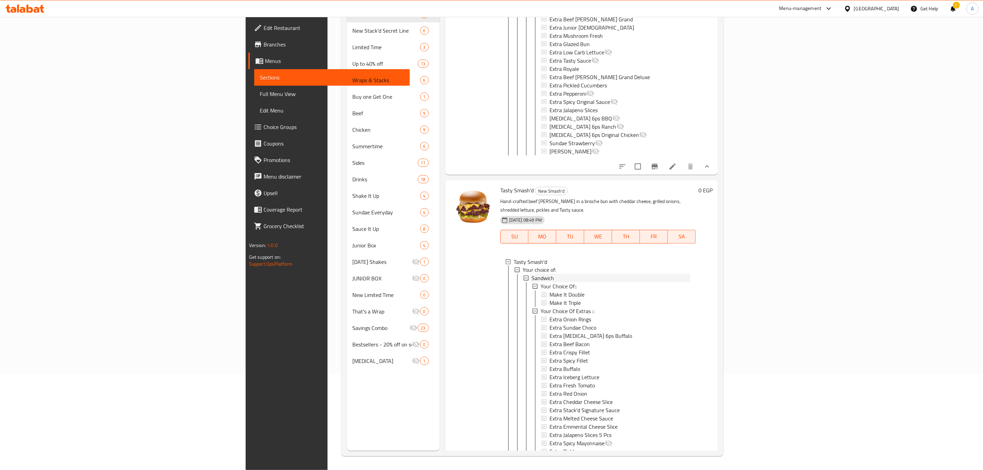
click at [532, 274] on div "Sandwich" at bounding box center [611, 278] width 159 height 8
click at [532, 283] on span "Medium Combo" at bounding box center [550, 287] width 36 height 8
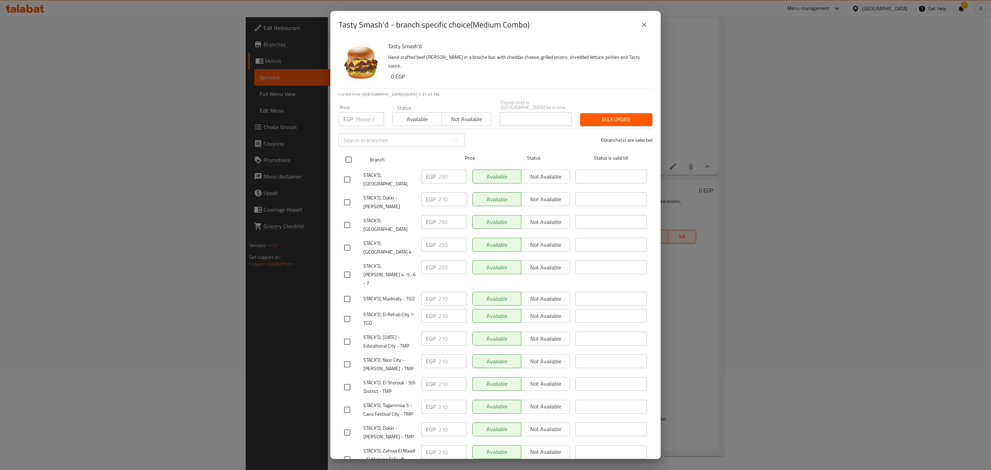
click at [347, 152] on input "checkbox" at bounding box center [348, 159] width 14 height 14
checkbox input "true"
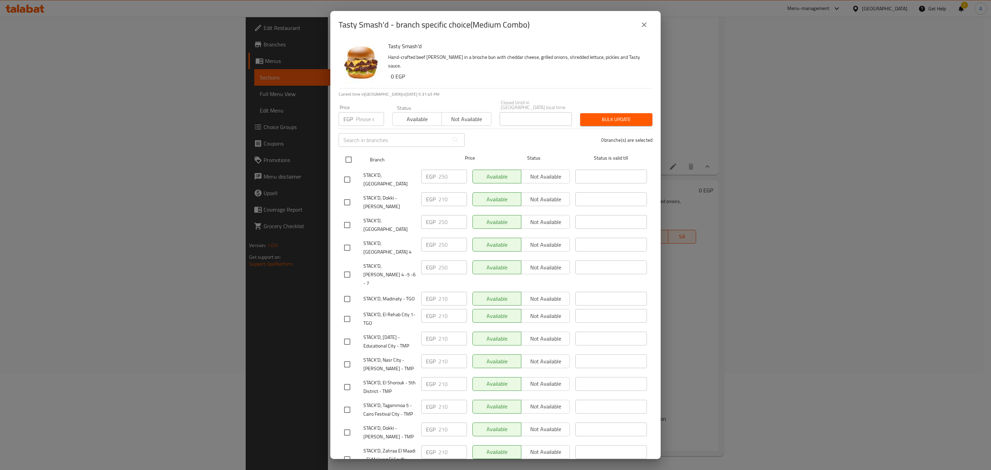
checkbox input "true"
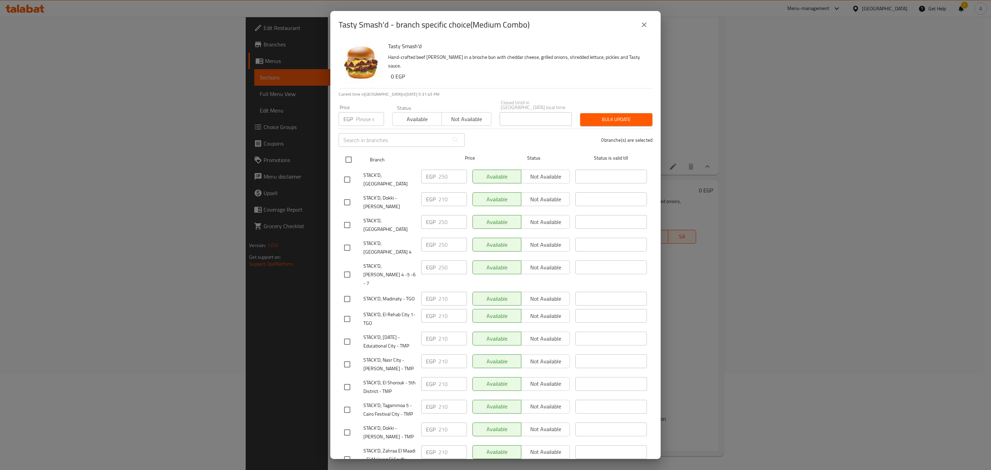
checkbox input "true"
click at [345, 178] on input "checkbox" at bounding box center [347, 179] width 14 height 14
click at [347, 218] on input "checkbox" at bounding box center [347, 225] width 14 height 14
click at [348, 241] on input "checkbox" at bounding box center [347, 248] width 14 height 14
click at [347, 267] on input "checkbox" at bounding box center [347, 274] width 14 height 14
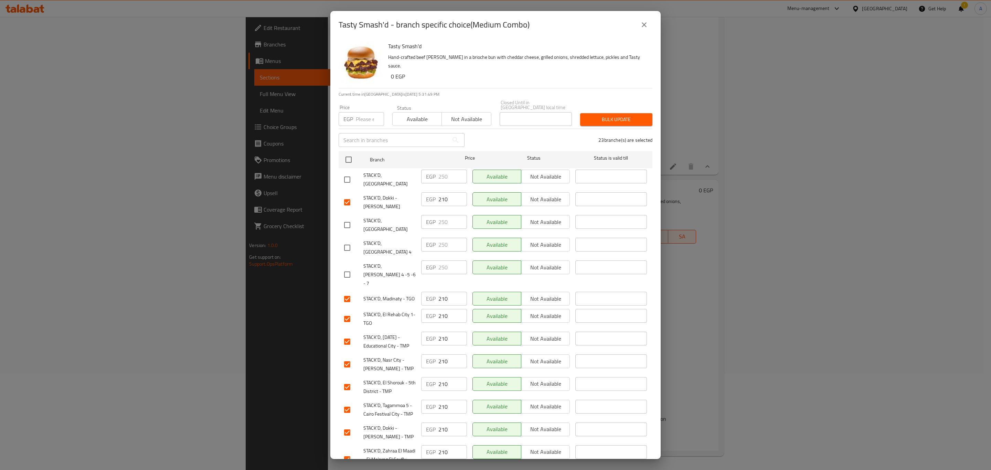
click at [358, 119] on input "number" at bounding box center [370, 119] width 28 height 14
click at [615, 115] on span "Bulk update" at bounding box center [616, 119] width 61 height 9
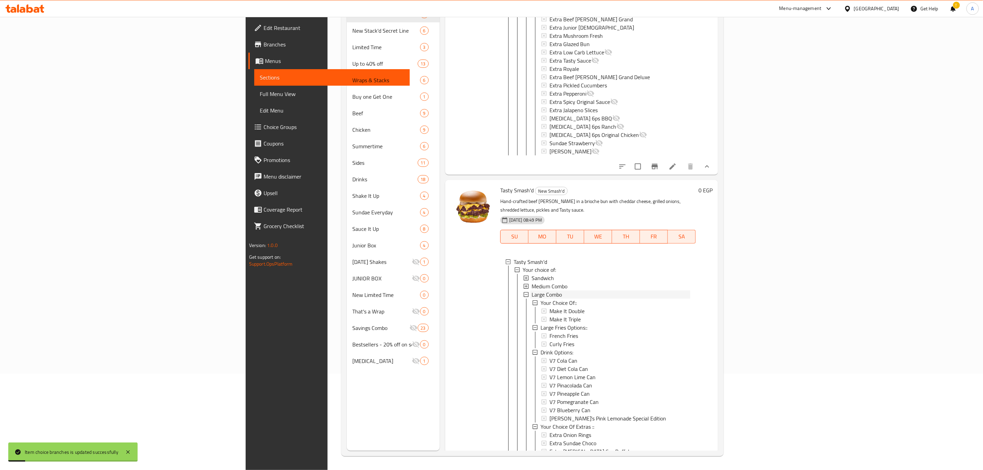
click at [532, 291] on span "Large Combo" at bounding box center [547, 295] width 30 height 8
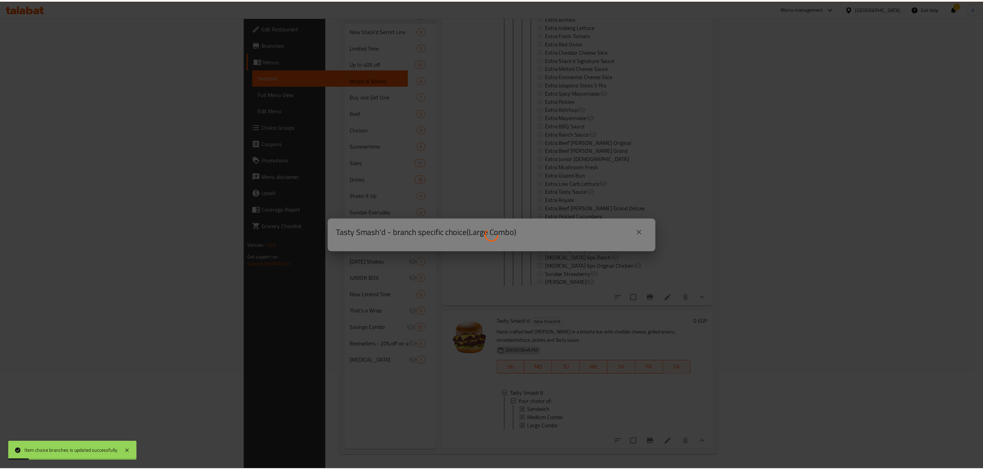
scroll to position [903, 0]
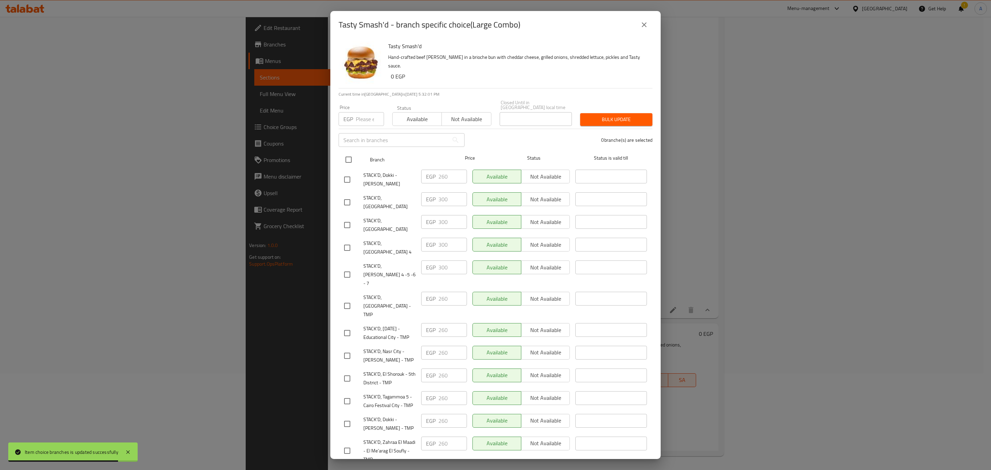
click at [345, 158] on input "checkbox" at bounding box center [348, 159] width 14 height 14
click at [354, 178] on input "checkbox" at bounding box center [347, 179] width 14 height 14
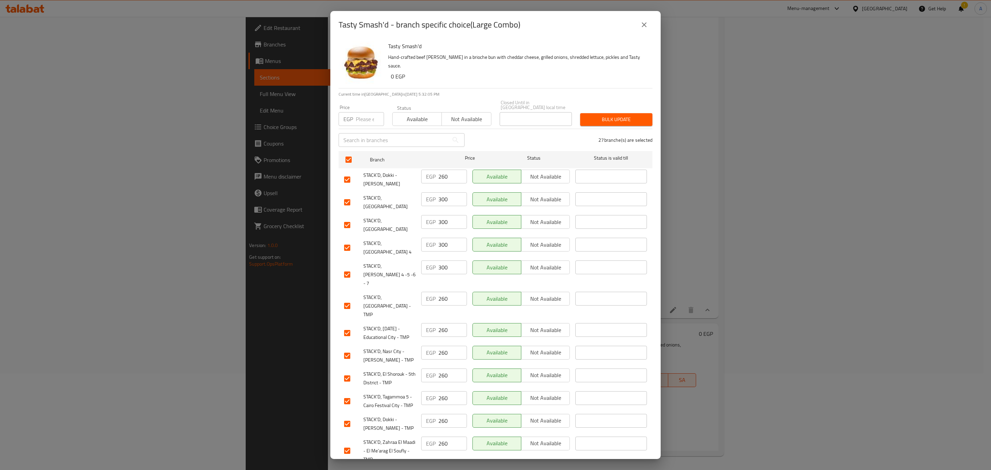
click at [347, 195] on input "checkbox" at bounding box center [347, 202] width 14 height 14
click at [348, 218] on input "checkbox" at bounding box center [347, 225] width 14 height 14
click at [351, 241] on input "checkbox" at bounding box center [347, 248] width 14 height 14
click at [347, 267] on input "checkbox" at bounding box center [347, 274] width 14 height 14
click at [354, 116] on div "EGP Price" at bounding box center [361, 119] width 45 height 14
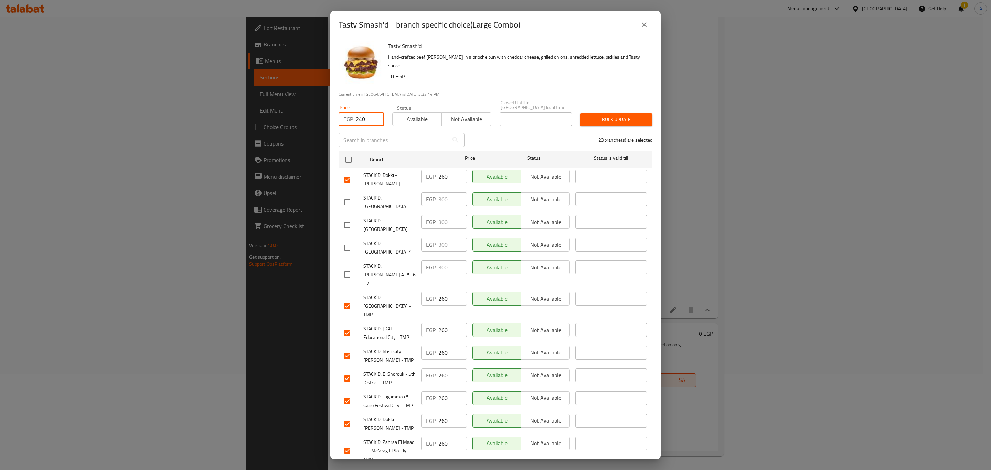
click at [600, 109] on div "Bulk update" at bounding box center [616, 119] width 81 height 21
click at [606, 119] on span "Bulk update" at bounding box center [616, 119] width 61 height 9
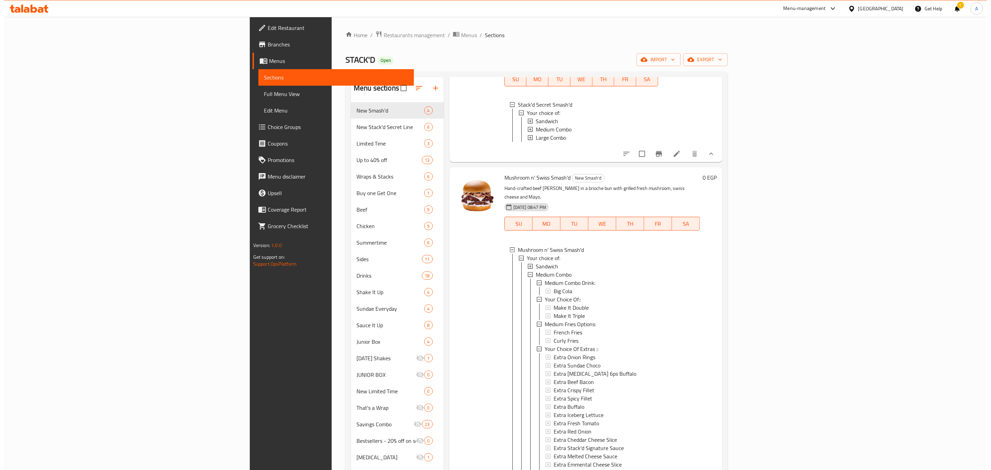
scroll to position [161, 0]
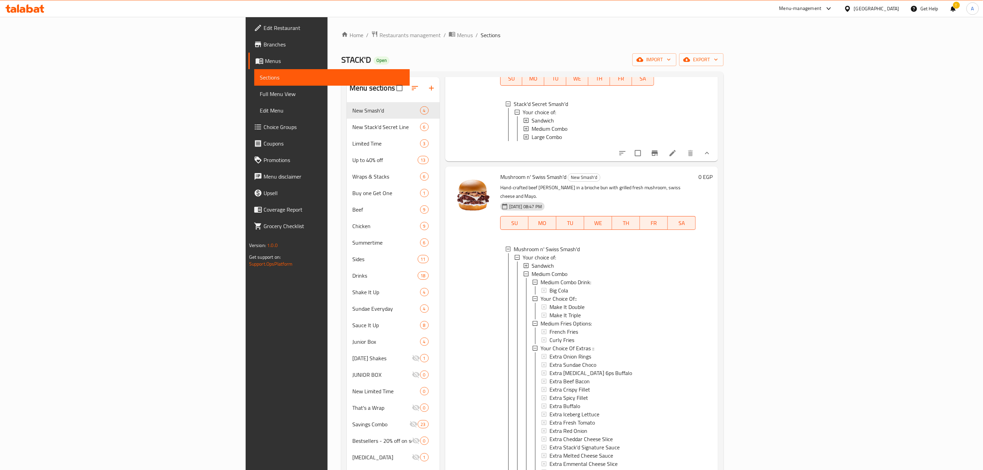
click at [532, 262] on span "Sandwich" at bounding box center [543, 266] width 22 height 8
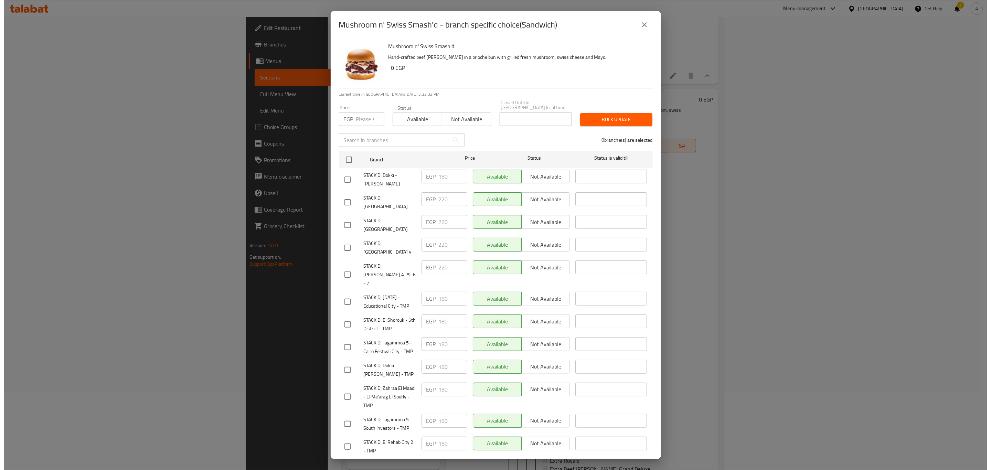
scroll to position [220, 0]
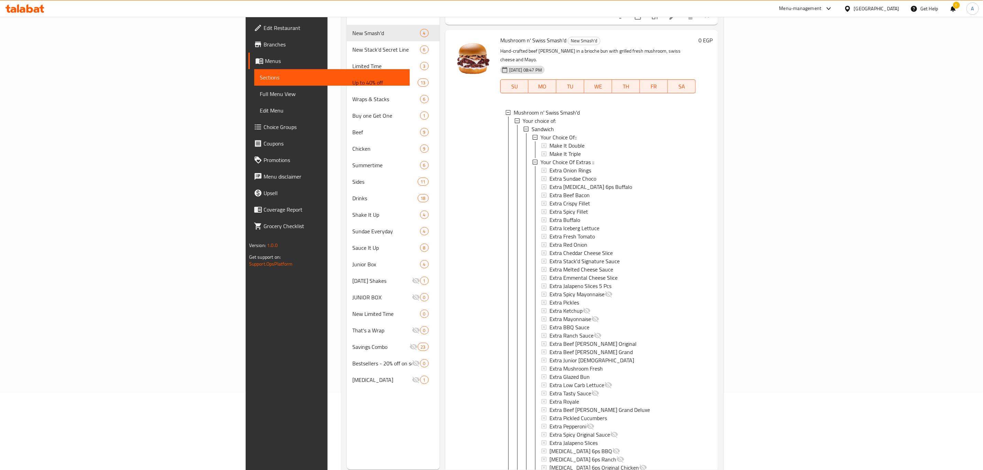
click at [532, 125] on span "Sandwich" at bounding box center [543, 129] width 22 height 8
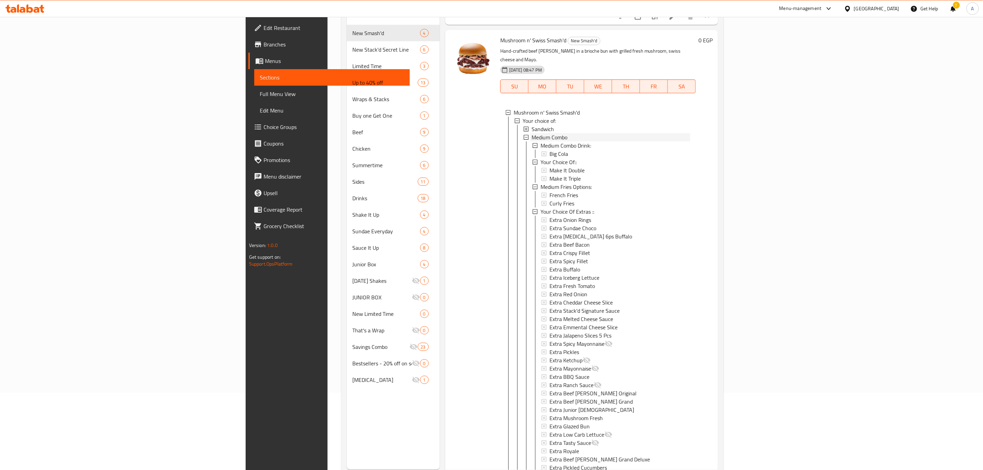
click at [532, 133] on span "Medium Combo" at bounding box center [550, 137] width 36 height 8
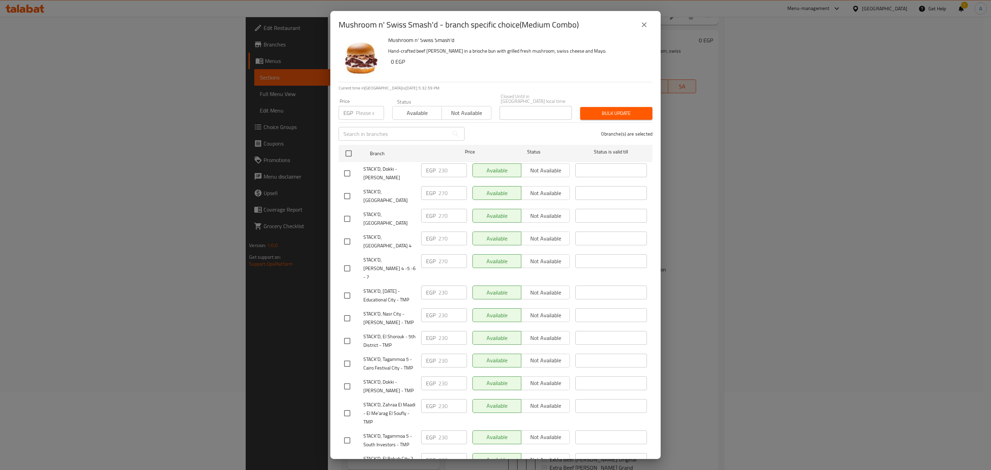
scroll to position [0, 0]
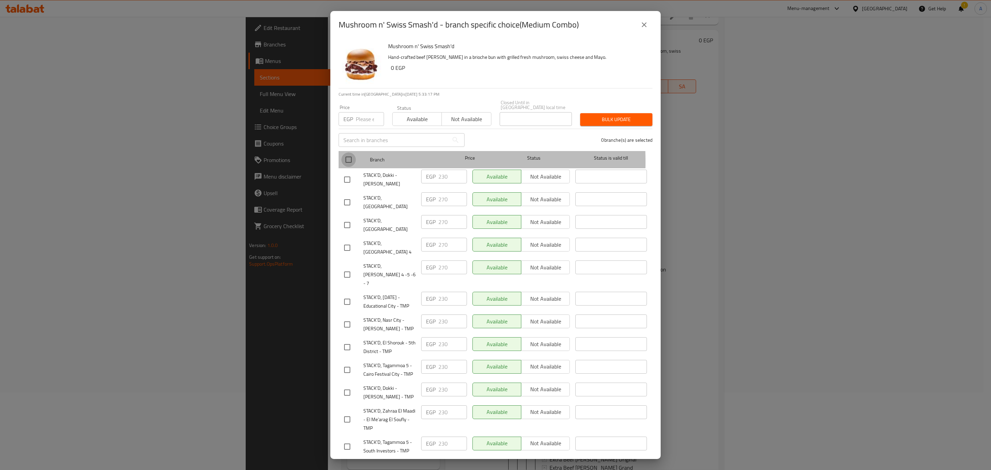
click at [350, 157] on input "checkbox" at bounding box center [348, 159] width 14 height 14
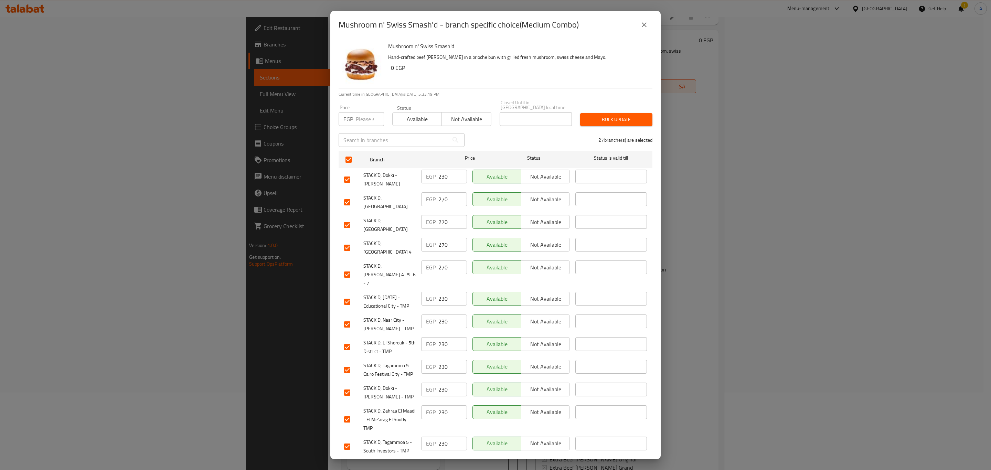
click at [345, 195] on input "checkbox" at bounding box center [347, 202] width 14 height 14
click at [352, 218] on input "checkbox" at bounding box center [347, 225] width 14 height 14
click at [341, 241] on input "checkbox" at bounding box center [347, 248] width 14 height 14
click at [345, 267] on input "checkbox" at bounding box center [347, 274] width 14 height 14
click at [359, 117] on input "number" at bounding box center [370, 119] width 28 height 14
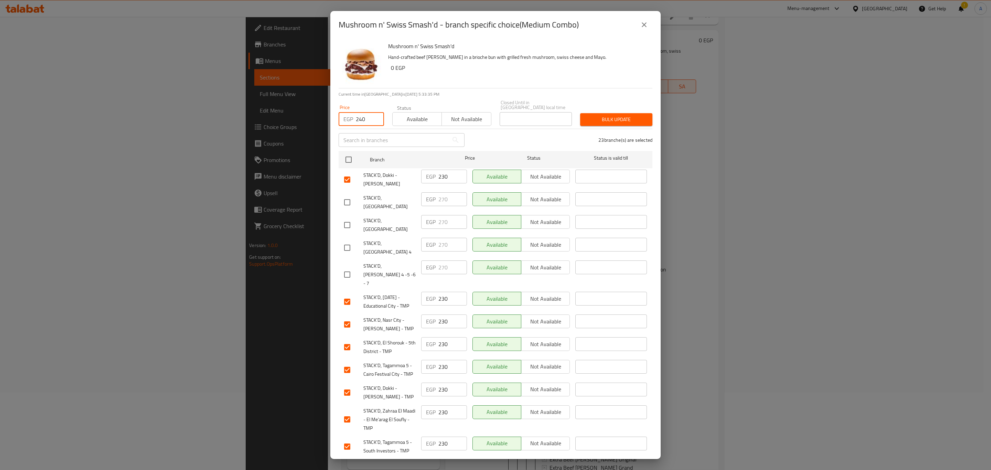
click at [610, 115] on span "Bulk update" at bounding box center [616, 119] width 61 height 9
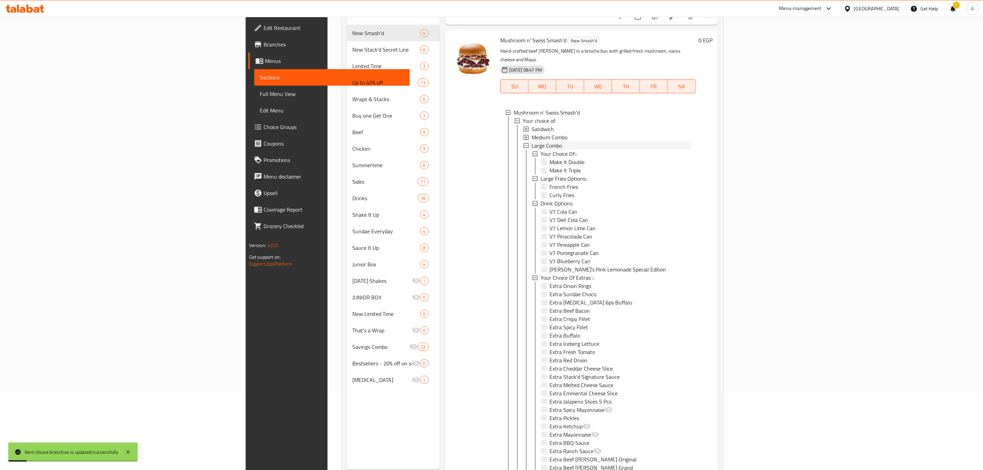
click at [532, 141] on span "Large Combo" at bounding box center [547, 145] width 30 height 8
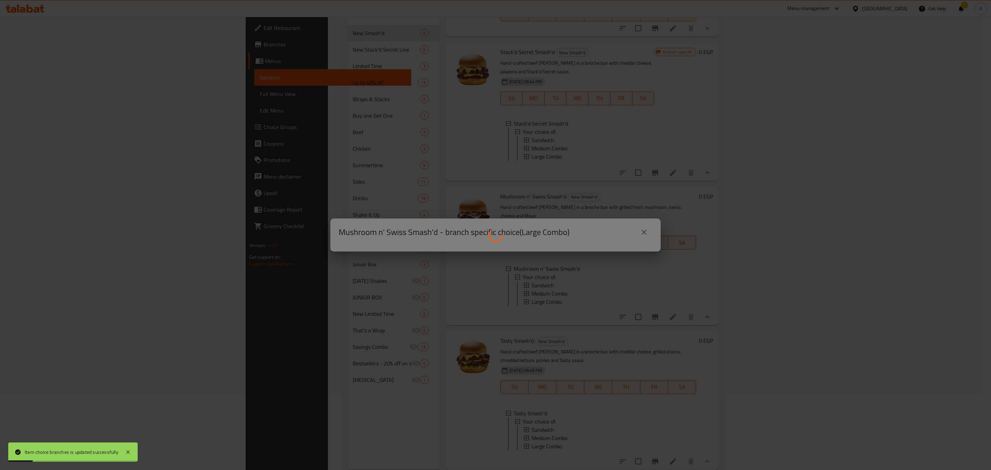
scroll to position [52, 0]
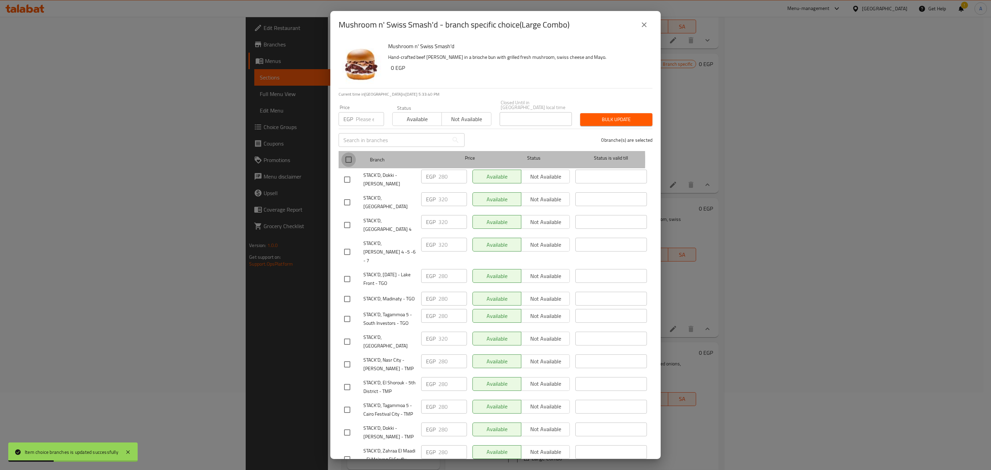
click at [345, 155] on input "checkbox" at bounding box center [348, 159] width 14 height 14
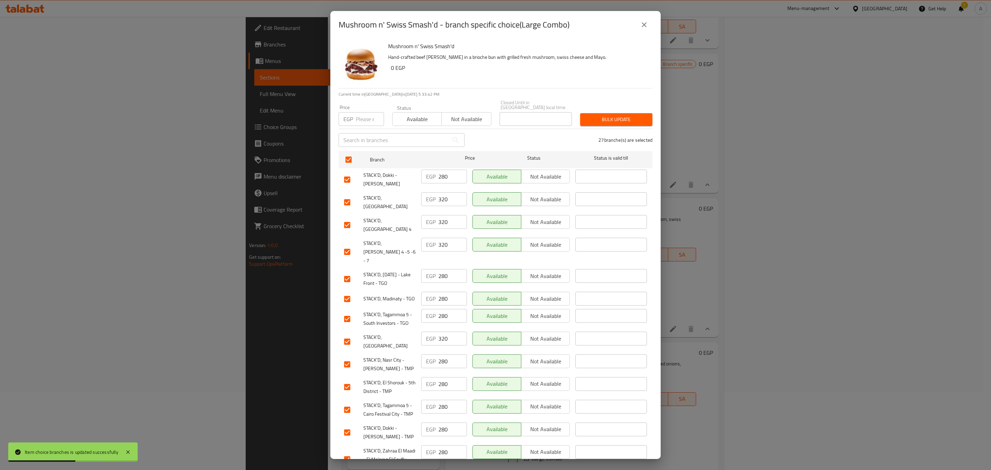
click at [348, 195] on input "checkbox" at bounding box center [347, 202] width 14 height 14
click at [347, 218] on input "checkbox" at bounding box center [347, 225] width 14 height 14
click at [352, 245] on div "STACK'D, [PERSON_NAME] 4 -5 -6 - 7" at bounding box center [379, 252] width 77 height 34
click at [351, 245] on input "checkbox" at bounding box center [347, 252] width 14 height 14
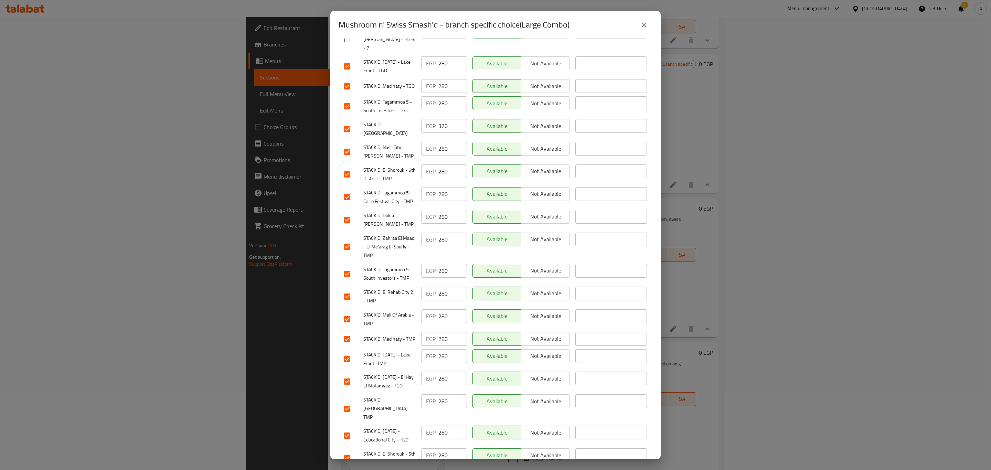
scroll to position [210, 0]
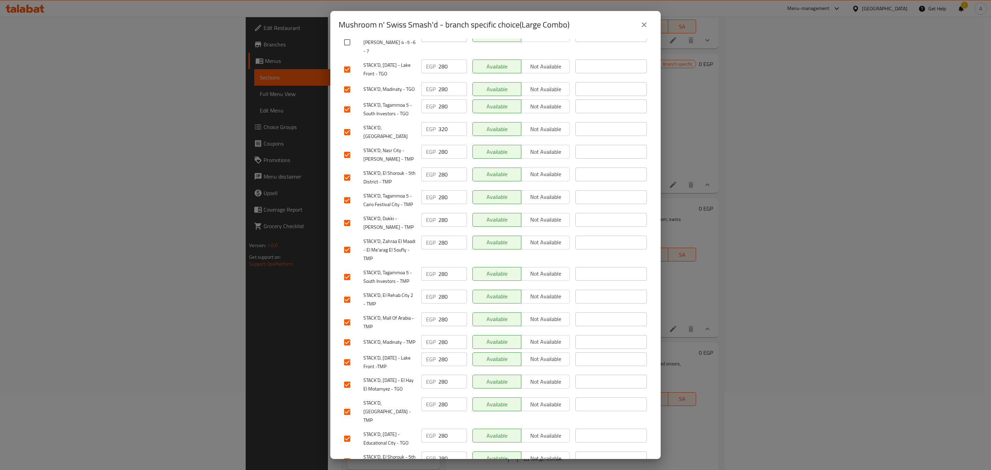
click at [354, 125] on div at bounding box center [353, 132] width 19 height 14
click at [348, 125] on input "checkbox" at bounding box center [347, 132] width 14 height 14
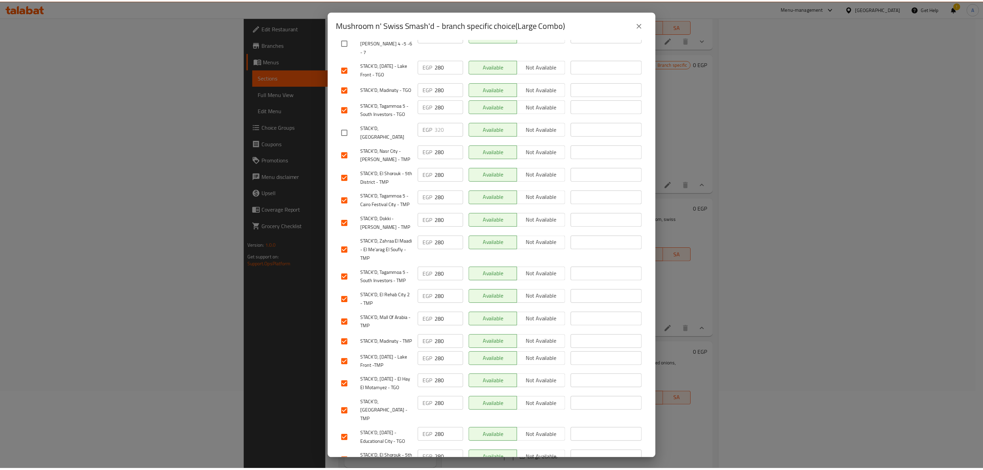
scroll to position [0, 0]
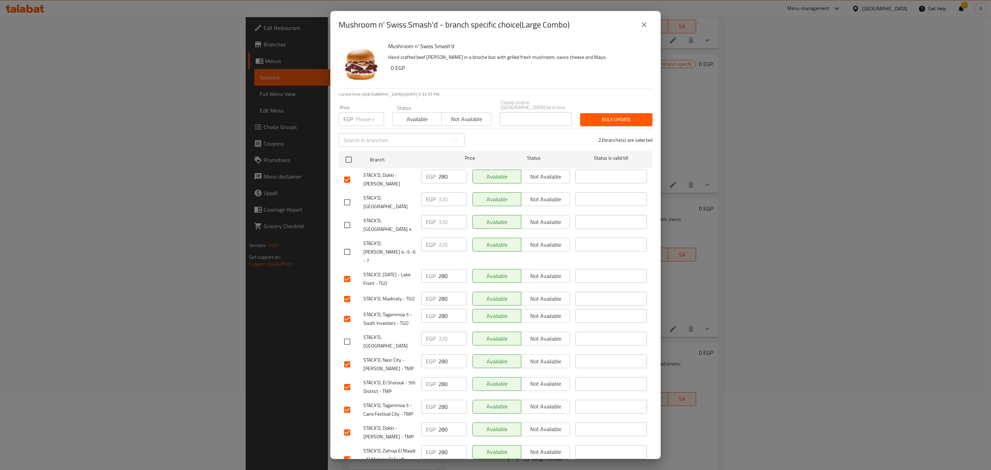
click at [349, 115] on p "EGP" at bounding box center [348, 119] width 10 height 8
click at [364, 114] on input "number" at bounding box center [370, 119] width 28 height 14
click at [615, 109] on div "Bulk update" at bounding box center [616, 119] width 81 height 21
click at [616, 115] on span "Bulk update" at bounding box center [616, 119] width 61 height 9
